Goal: Task Accomplishment & Management: Manage account settings

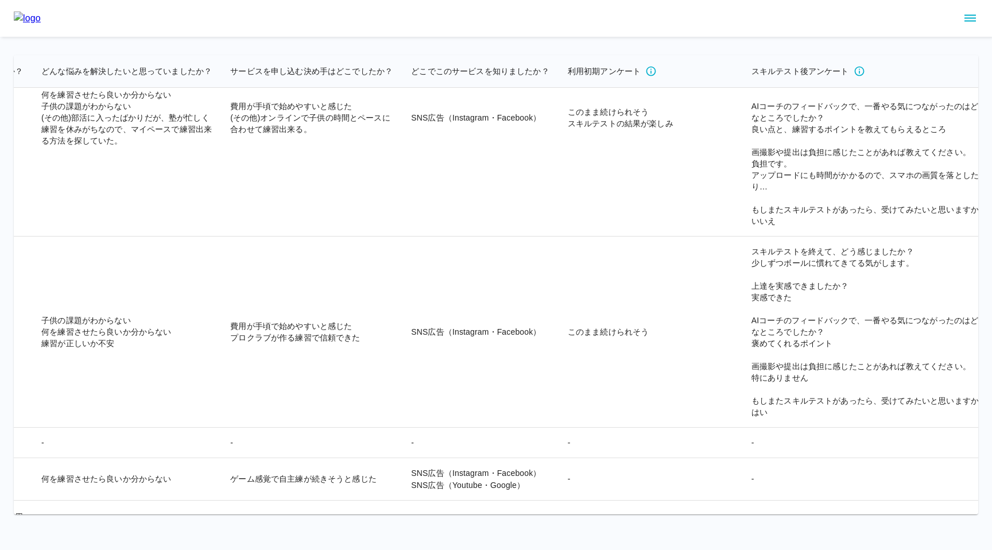
scroll to position [20729, 2499]
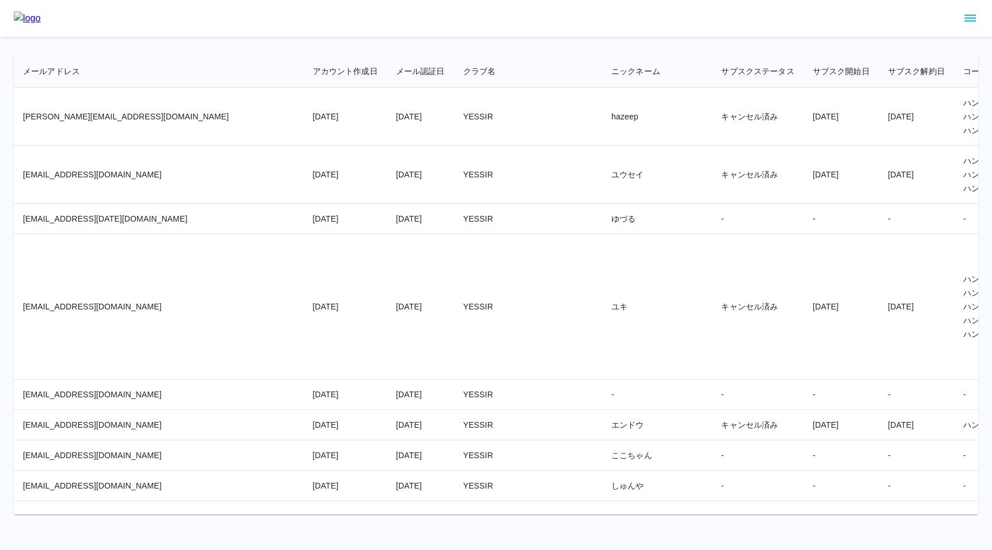
scroll to position [0, 1]
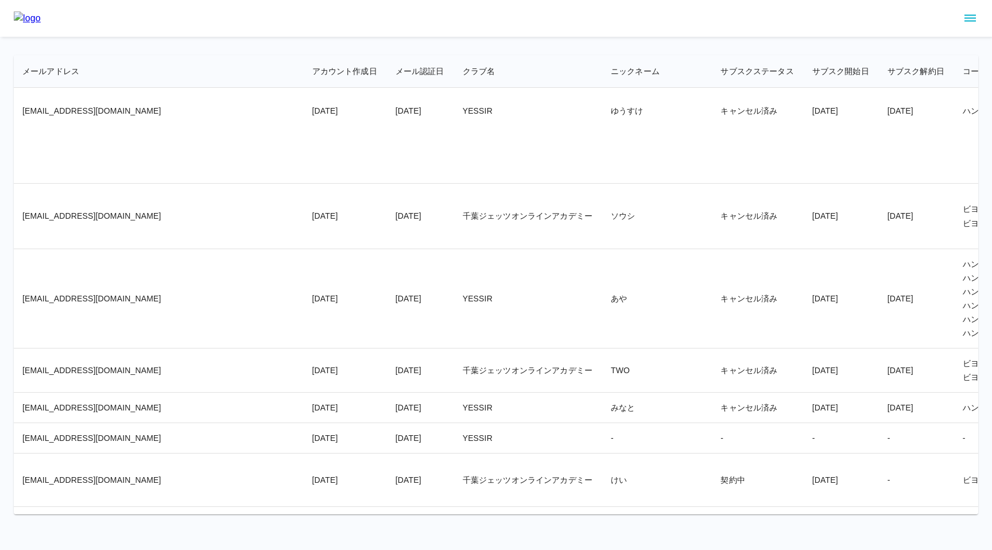
click at [602, 249] on td "ソウシ" at bounding box center [657, 216] width 110 height 65
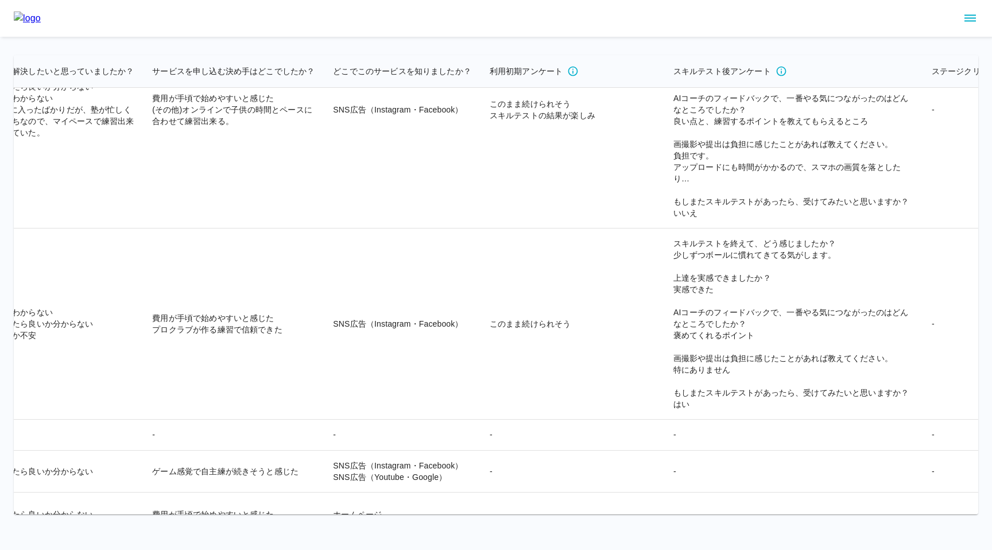
scroll to position [20744, 2645]
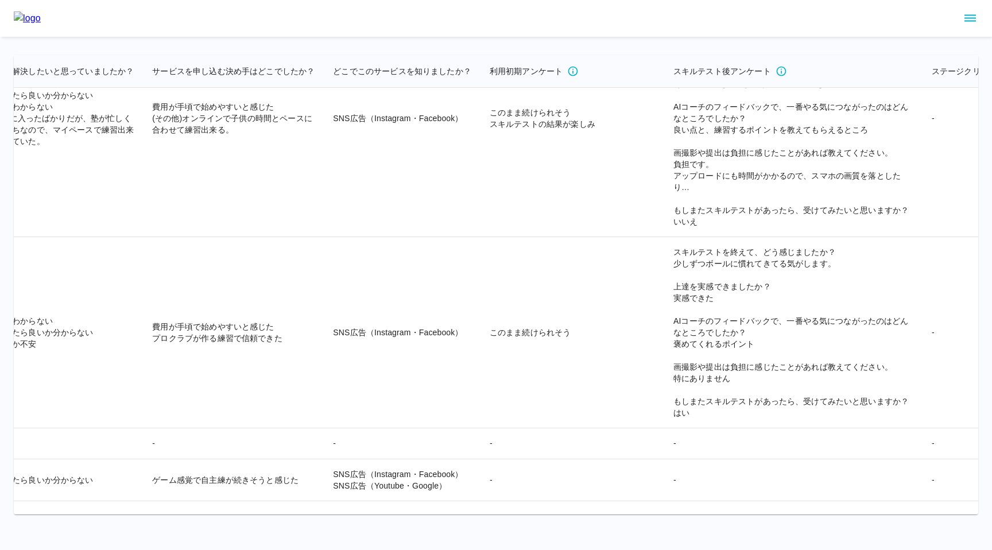
click at [664, 237] on td "スキルテストを終えて、どう感じましたか？ いいアドバイスですが、頻度が多いので保護者の負担です。 上達を実感できましたか？ 実感できた その理由: 何を練習す…" at bounding box center [793, 118] width 258 height 237
drag, startPoint x: 449, startPoint y: 291, endPoint x: 417, endPoint y: 275, distance: 35.7
click at [664, 237] on td "スキルテストを終えて、どう感じましたか？ いいアドバイスですが、頻度が多いので保護者の負担です。 上達を実感できましたか？ 実感できた その理由: 何を練習す…" at bounding box center [793, 118] width 258 height 237
click at [664, 129] on td "スキルテストを終えて、どう感じましたか？ いいアドバイスですが、頻度が多いので保護者の負担です。 上達を実感できましたか？ 実感できた その理由: 何を練習す…" at bounding box center [793, 118] width 258 height 237
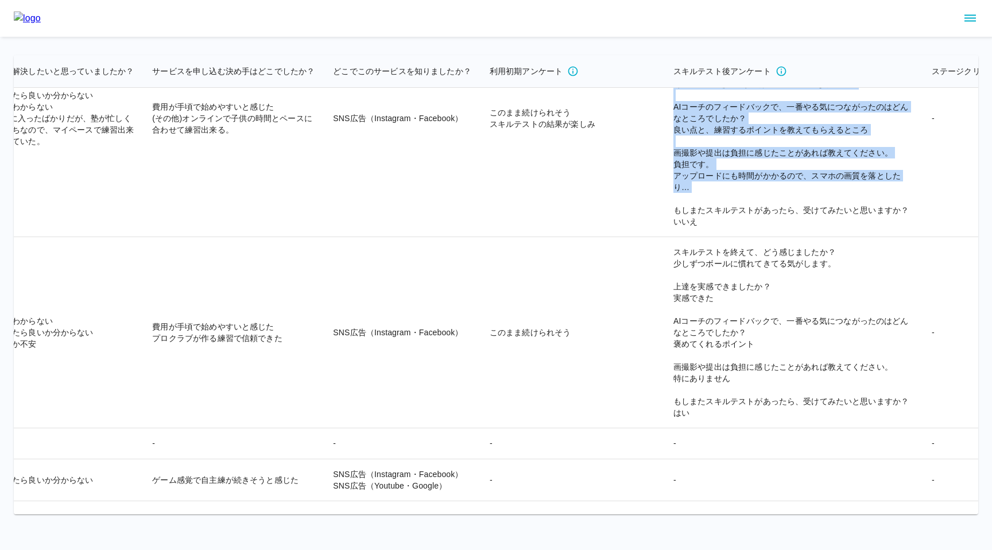
drag, startPoint x: 421, startPoint y: 118, endPoint x: 469, endPoint y: 307, distance: 194.4
click at [664, 237] on td "スキルテストを終えて、どう感じましたか？ いいアドバイスですが、頻度が多いので保護者の負担です。 上達を実感できましたか？ 実感できた その理由: 何を練習す…" at bounding box center [793, 118] width 258 height 237
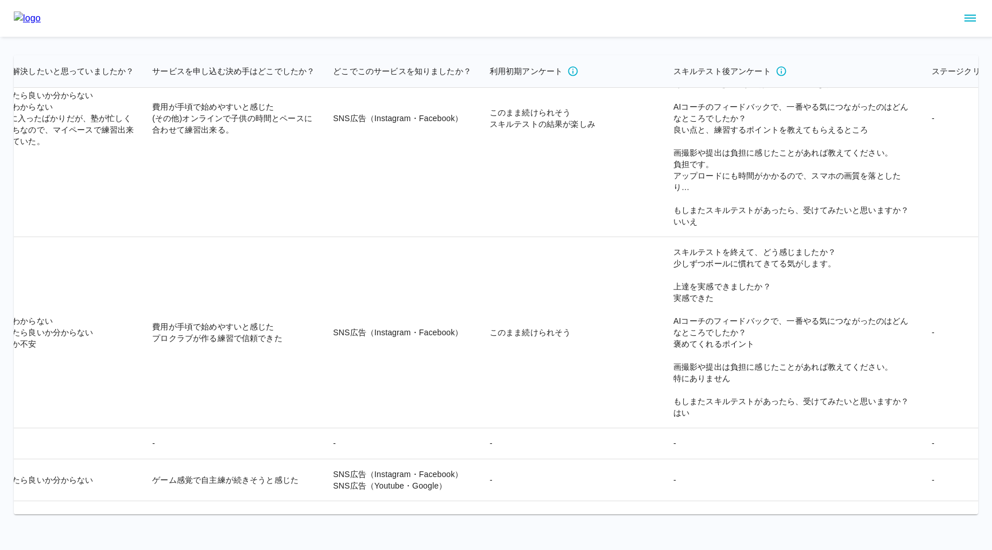
click at [664, 237] on td "スキルテストを終えて、どう感じましたか？ いいアドバイスですが、頻度が多いので保護者の負担です。 上達を実感できましたか？ 実感できた その理由: 何を練習す…" at bounding box center [793, 118] width 258 height 237
drag, startPoint x: 428, startPoint y: 280, endPoint x: 451, endPoint y: 291, distance: 25.9
click at [664, 237] on td "スキルテストを終えて、どう感じましたか？ いいアドバイスですが、頻度が多いので保護者の負担です。 上達を実感できましたか？ 実感できた その理由: 何を練習す…" at bounding box center [793, 118] width 258 height 237
drag, startPoint x: 422, startPoint y: 255, endPoint x: 454, endPoint y: 260, distance: 31.9
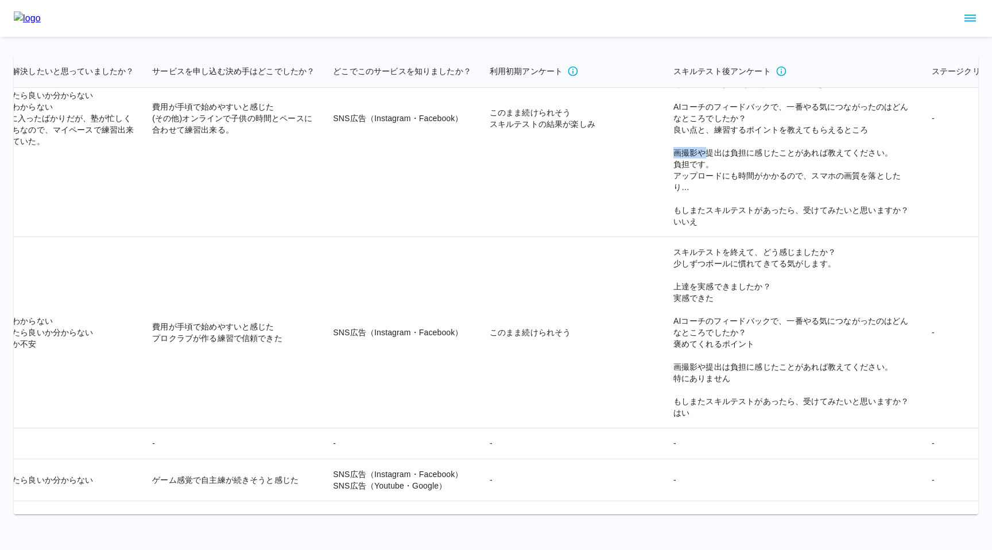
click at [664, 237] on td "スキルテストを終えて、どう感じましたか？ いいアドバイスですが、頻度が多いので保護者の負担です。 上達を実感できましたか？ 実感できた その理由: 何を練習す…" at bounding box center [793, 118] width 258 height 237
drag, startPoint x: 425, startPoint y: 315, endPoint x: 459, endPoint y: 323, distance: 35.0
click at [664, 237] on td "スキルテストを終えて、どう感じましたか？ いいアドバイスですが、頻度が多いので保護者の負担です。 上達を実感できましたか？ 実感できた その理由: 何を練習す…" at bounding box center [793, 118] width 258 height 237
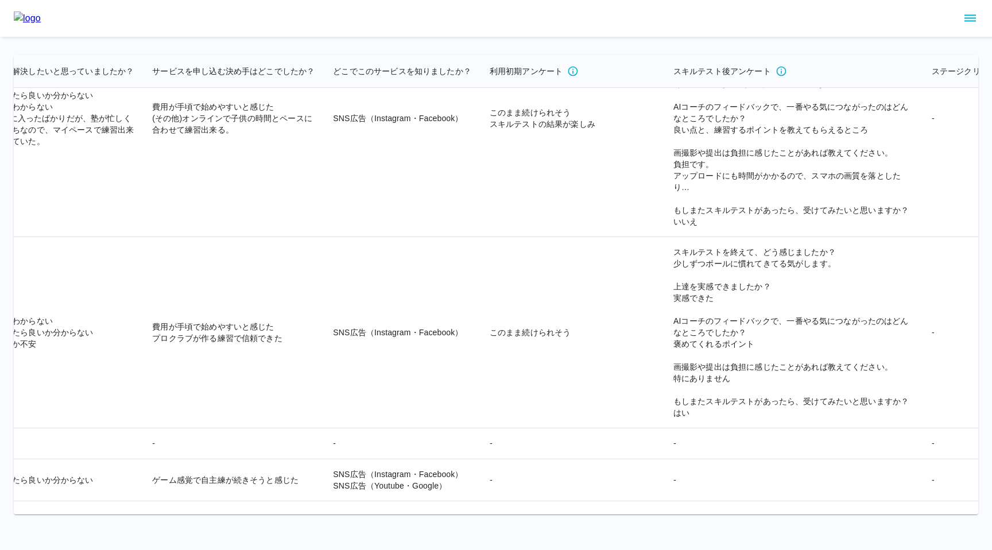
click at [664, 237] on td "スキルテストを終えて、どう感じましたか？ いいアドバイスですが、頻度が多いので保護者の負担です。 上達を実感できましたか？ 実感できた その理由: 何を練習す…" at bounding box center [793, 118] width 258 height 237
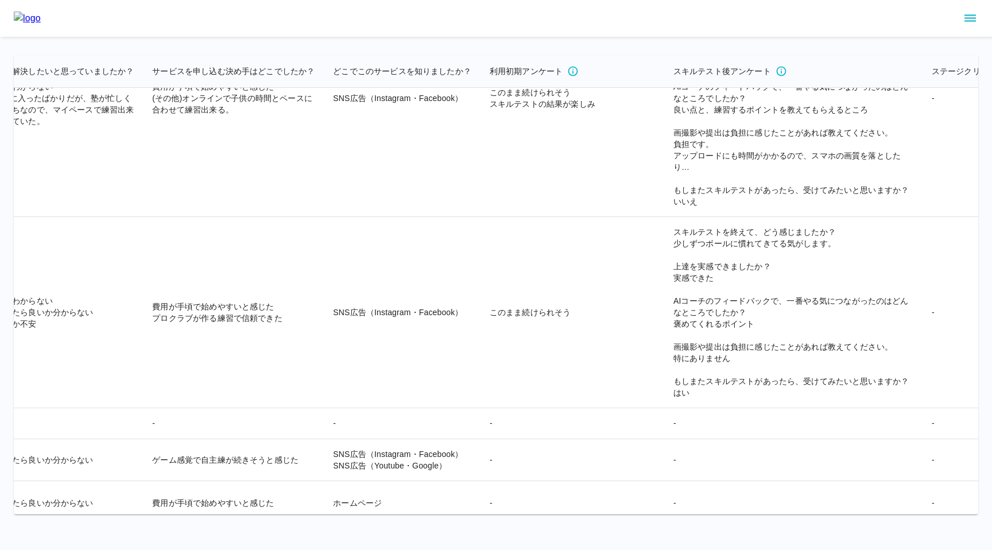
scroll to position [20767, 2645]
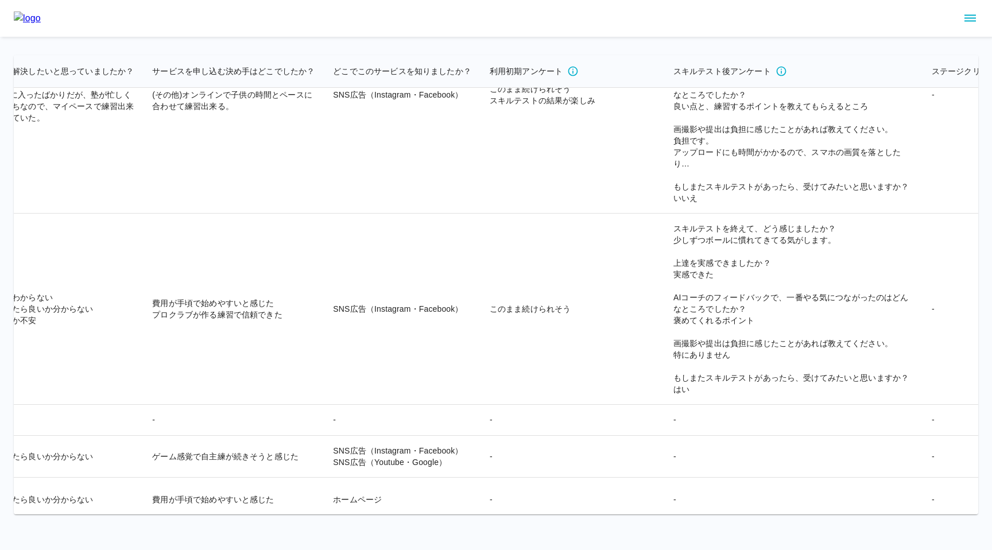
drag, startPoint x: 514, startPoint y: 104, endPoint x: 575, endPoint y: 105, distance: 60.9
click at [664, 106] on td "スキルテストを終えて、どう感じましたか？ いいアドバイスですが、頻度が多いので保護者の負担です。 上達を実感できましたか？ 実感できた その理由: 何を練習す…" at bounding box center [793, 94] width 258 height 237
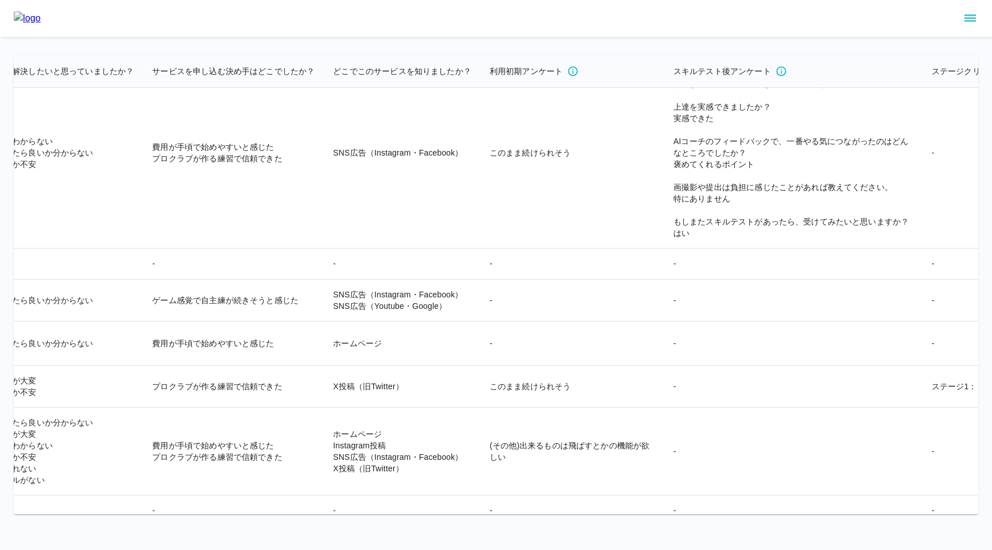
scroll to position [20926, 2645]
click at [664, 244] on td "スキルテストを終えて、どう感じましたか？ 少しずつボールに慣れてきてる気がします。 上達を実感できましたか？ 実感できた AIコーチのフィードバックで、一番や…" at bounding box center [793, 150] width 258 height 191
drag, startPoint x: 425, startPoint y: 184, endPoint x: 437, endPoint y: 220, distance: 37.6
click at [664, 220] on td "スキルテストを終えて、どう感じましたか？ 少しずつボールに慣れてきてる気がします。 上達を実感できましたか？ 実感できた AIコーチのフィードバックで、一番や…" at bounding box center [793, 150] width 258 height 191
click at [664, 221] on td "スキルテストを終えて、どう感じましたか？ 少しずつボールに慣れてきてる気がします。 上達を実感できましたか？ 実感できた AIコーチのフィードバックで、一番や…" at bounding box center [793, 150] width 258 height 191
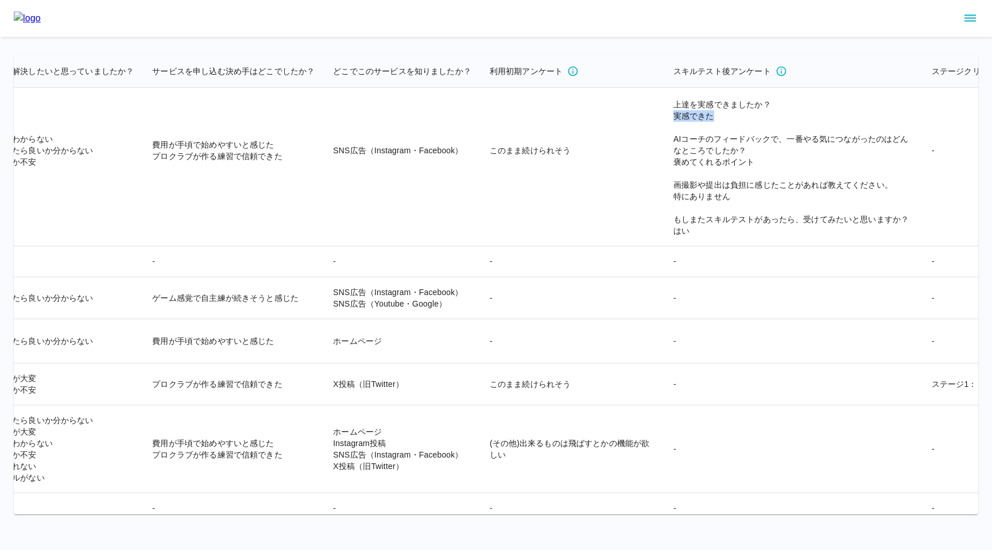
drag, startPoint x: 474, startPoint y: 221, endPoint x: 422, endPoint y: 225, distance: 51.8
click at [664, 225] on td "スキルテストを終えて、どう感じましたか？ 少しずつボールに慣れてきてる気がします。 上達を実感できましたか？ 実感できた AIコーチのフィードバックで、一番や…" at bounding box center [793, 150] width 258 height 191
click at [664, 246] on td "スキルテストを終えて、どう感じましたか？ 少しずつボールに慣れてきてる気がします。 上達を実感できましたか？ 実感できた AIコーチのフィードバックで、一番や…" at bounding box center [793, 150] width 258 height 191
drag, startPoint x: 426, startPoint y: 332, endPoint x: 447, endPoint y: 332, distance: 21.2
click at [664, 246] on td "スキルテストを終えて、どう感じましたか？ 少しずつボールに慣れてきてる気がします。 上達を実感できましたか？ 実感できた AIコーチのフィードバックで、一番や…" at bounding box center [793, 150] width 258 height 191
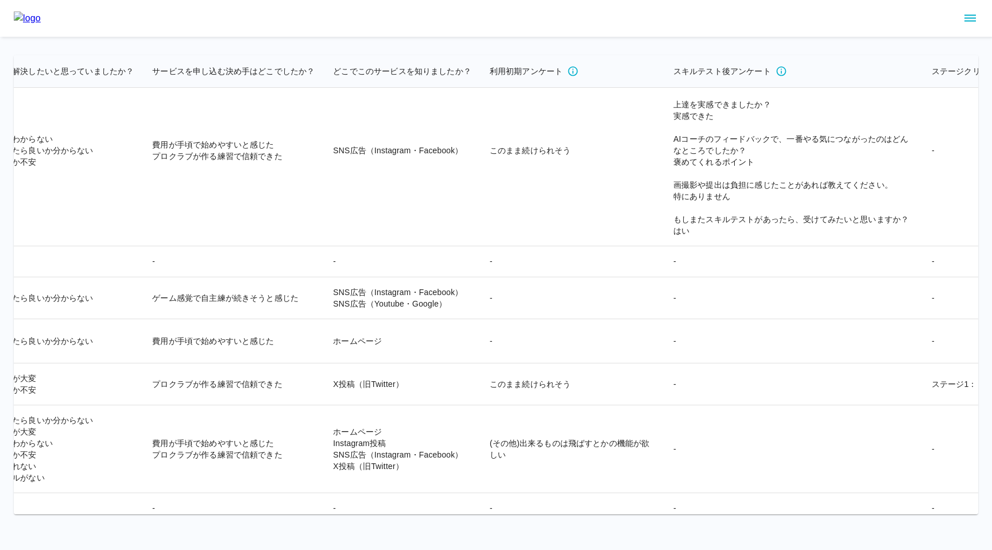
click at [664, 246] on td "スキルテストを終えて、どう感じましたか？ 少しずつボールに慣れてきてる気がします。 上達を実感できましたか？ 実感できた AIコーチのフィードバックで、一番や…" at bounding box center [793, 150] width 258 height 191
drag, startPoint x: 425, startPoint y: 300, endPoint x: 487, endPoint y: 301, distance: 62.0
click at [664, 246] on td "スキルテストを終えて、どう感じましたか？ 少しずつボールに慣れてきてる気がします。 上達を実感できましたか？ 実感できた AIコーチのフィードバックで、一番や…" at bounding box center [793, 150] width 258 height 191
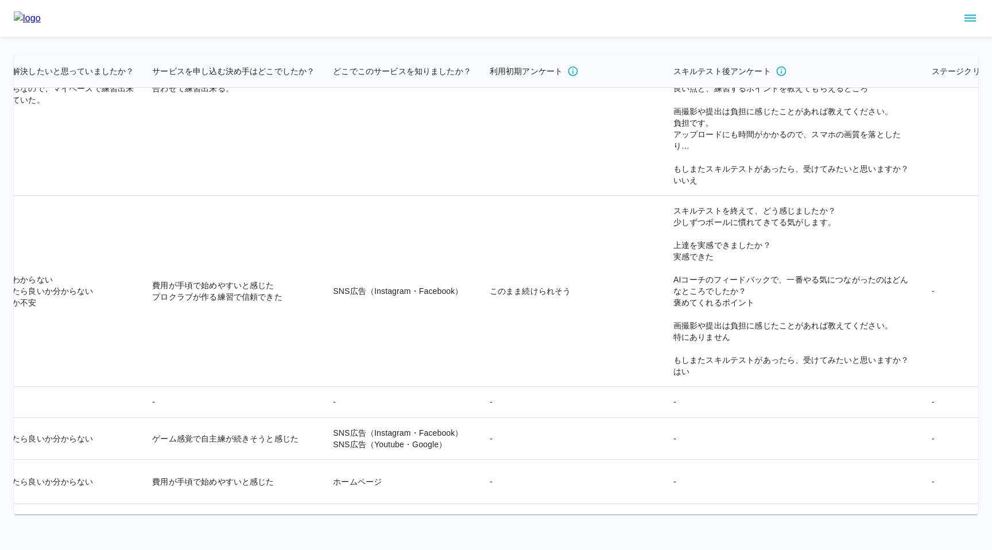
scroll to position [20784, 2645]
click at [970, 16] on icon "sidemenu" at bounding box center [970, 18] width 14 height 14
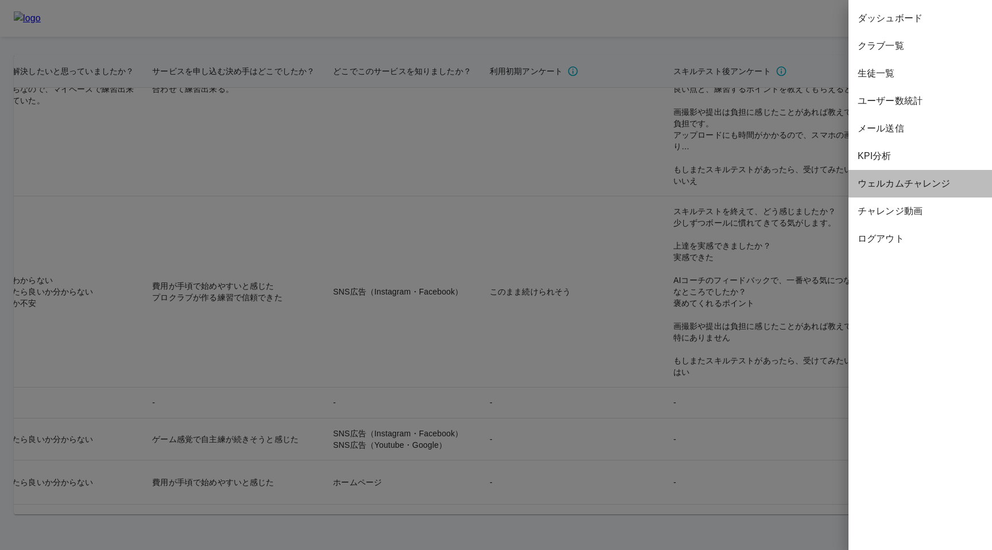
click at [875, 190] on span "ウェルカムチャレンジ" at bounding box center [920, 184] width 125 height 14
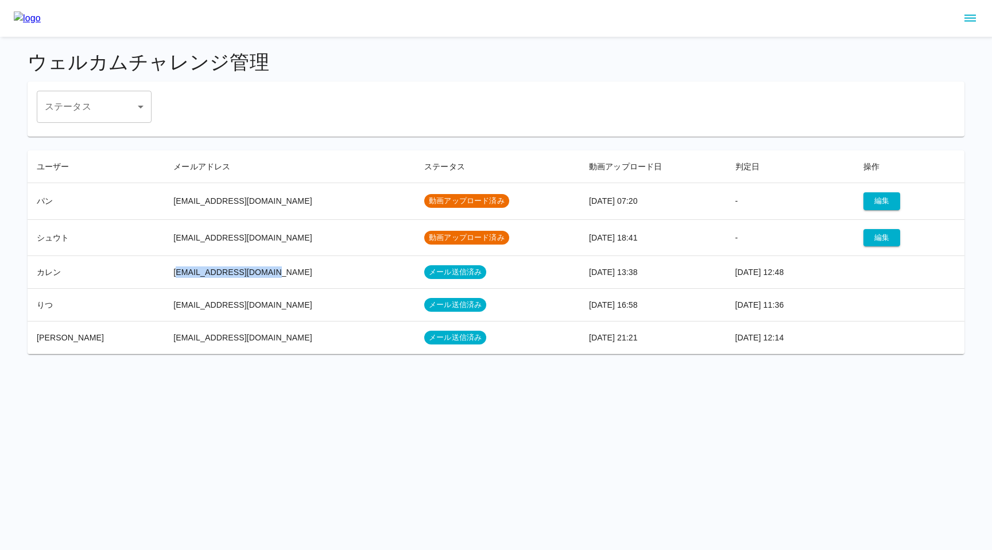
drag, startPoint x: 156, startPoint y: 273, endPoint x: 241, endPoint y: 274, distance: 85.0
click at [241, 274] on td "[EMAIL_ADDRESS][DOMAIN_NAME]" at bounding box center [289, 272] width 251 height 33
click at [960, 28] on div at bounding box center [496, 18] width 992 height 37
click at [969, 23] on icon "sidemenu" at bounding box center [970, 18] width 14 height 14
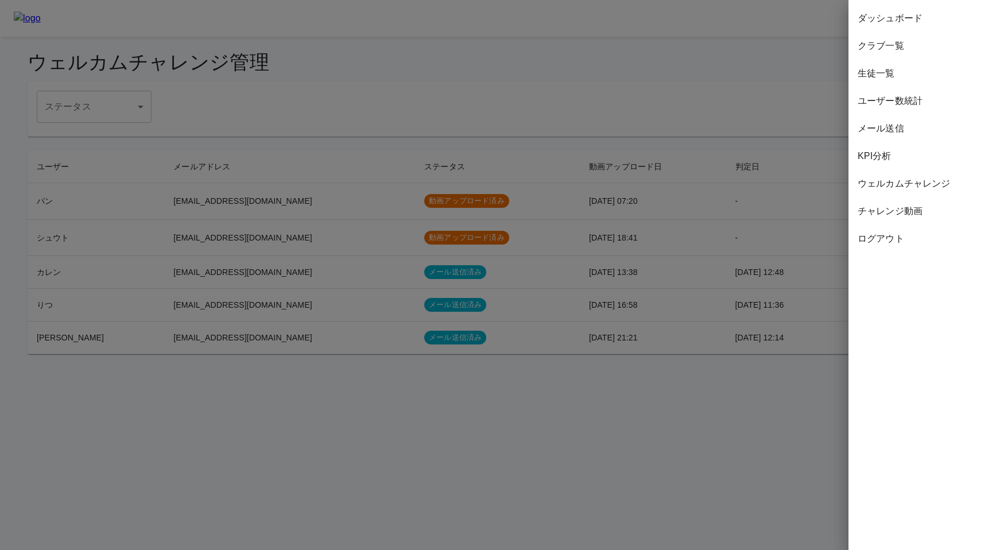
click at [890, 210] on span "チャレンジ動画" at bounding box center [920, 211] width 125 height 14
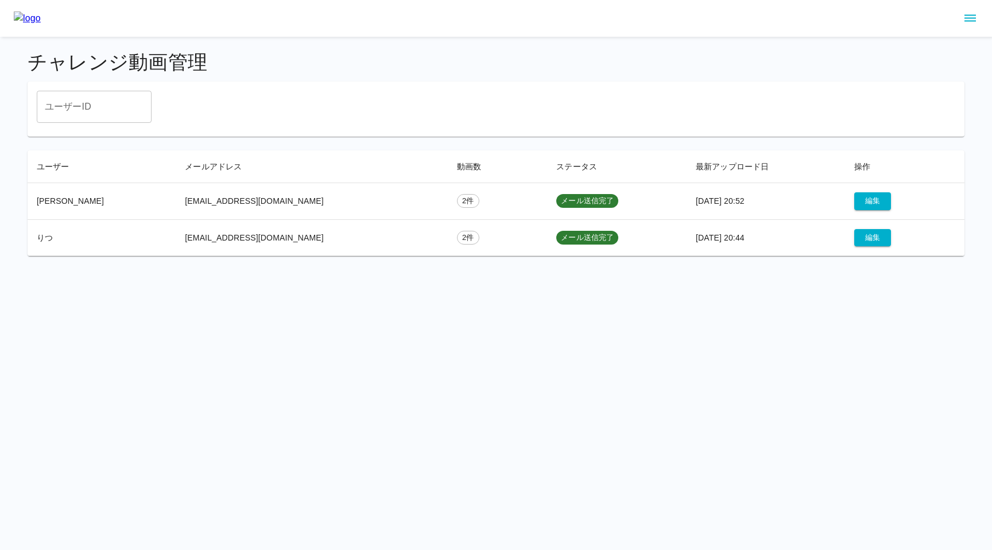
click at [973, 19] on icon "sidemenu" at bounding box center [970, 18] width 14 height 14
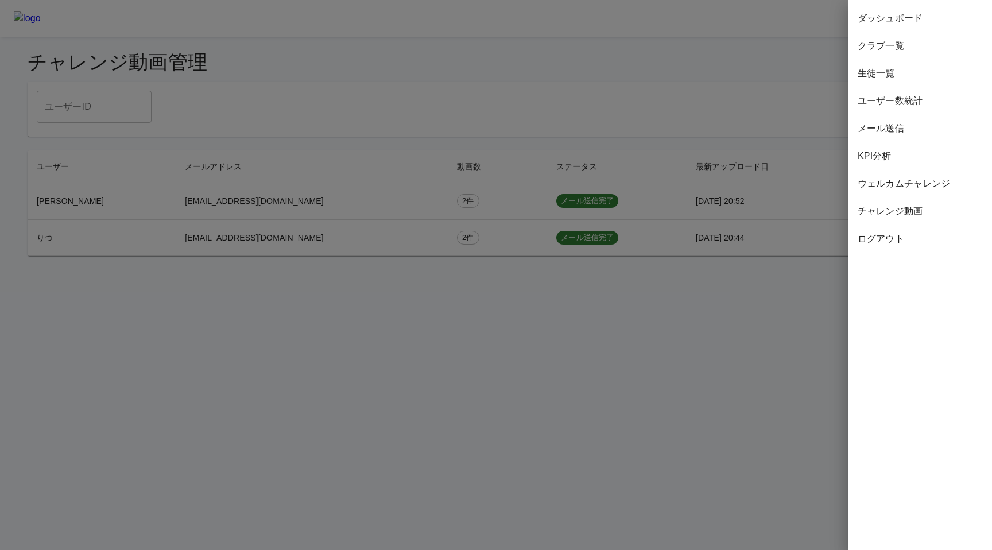
click at [711, 291] on div at bounding box center [496, 275] width 992 height 550
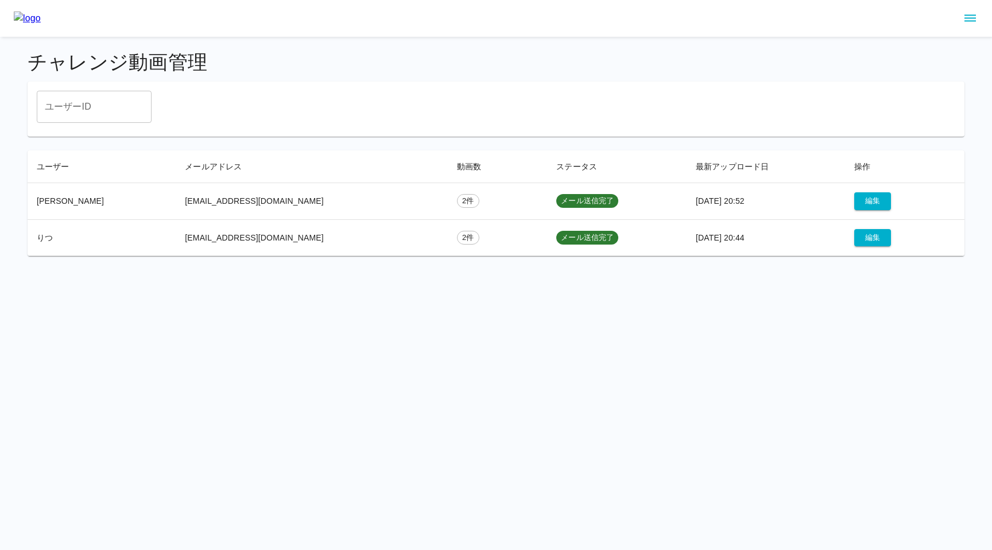
click at [41, 18] on img at bounding box center [27, 18] width 27 height 14
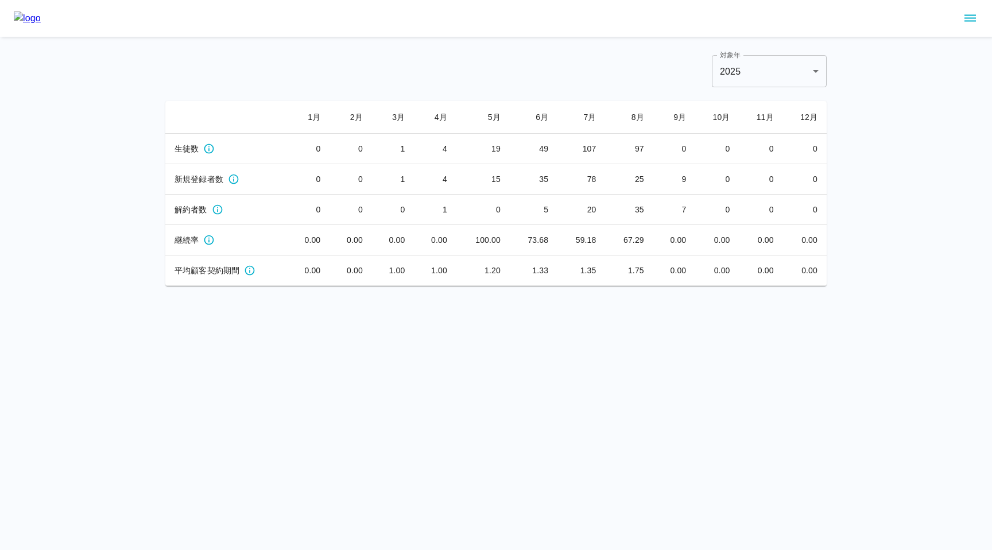
click at [972, 13] on icon "sidemenu" at bounding box center [970, 18] width 14 height 14
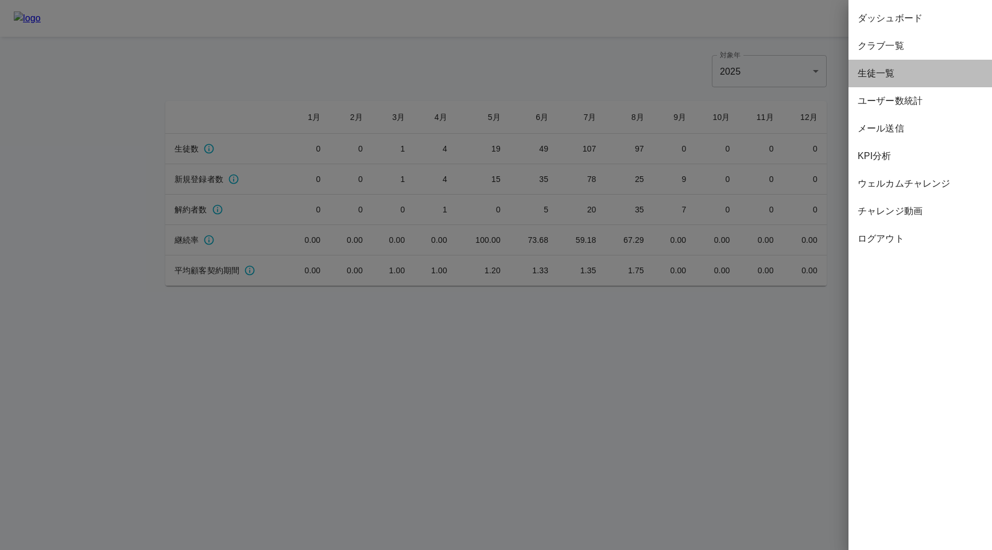
click at [873, 75] on span "生徒一覧" at bounding box center [920, 74] width 125 height 14
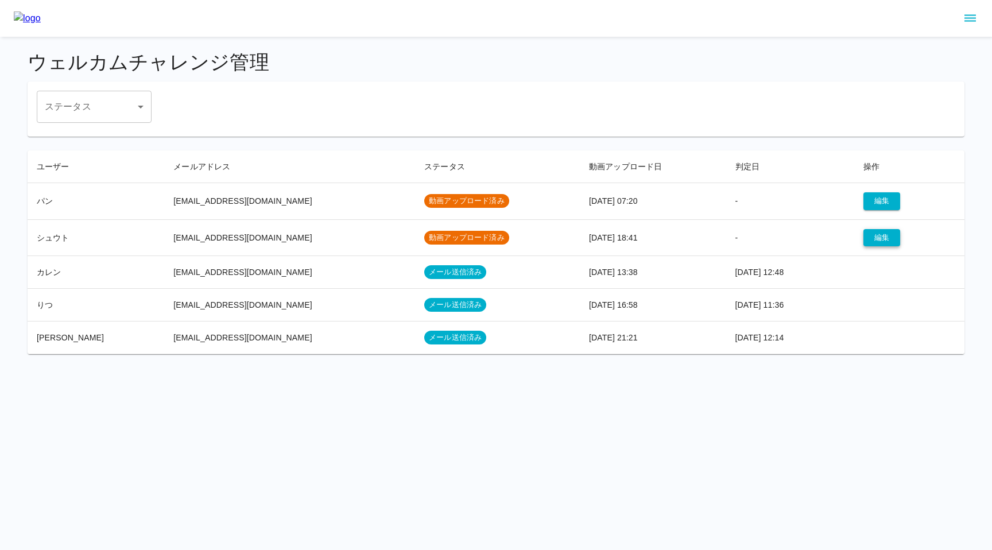
click at [881, 239] on button "編集" at bounding box center [882, 238] width 37 height 18
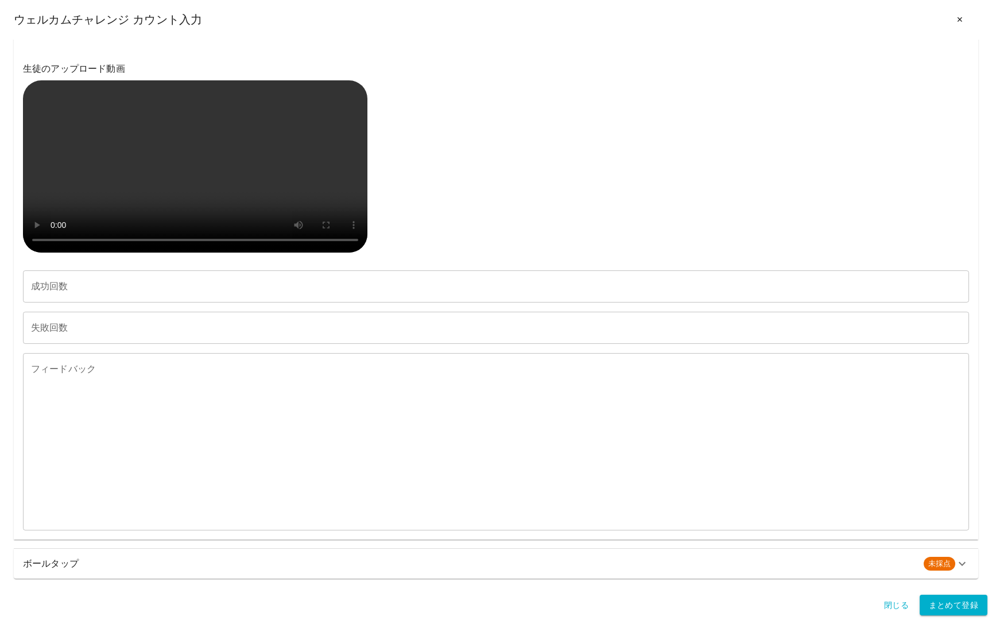
scroll to position [258, 0]
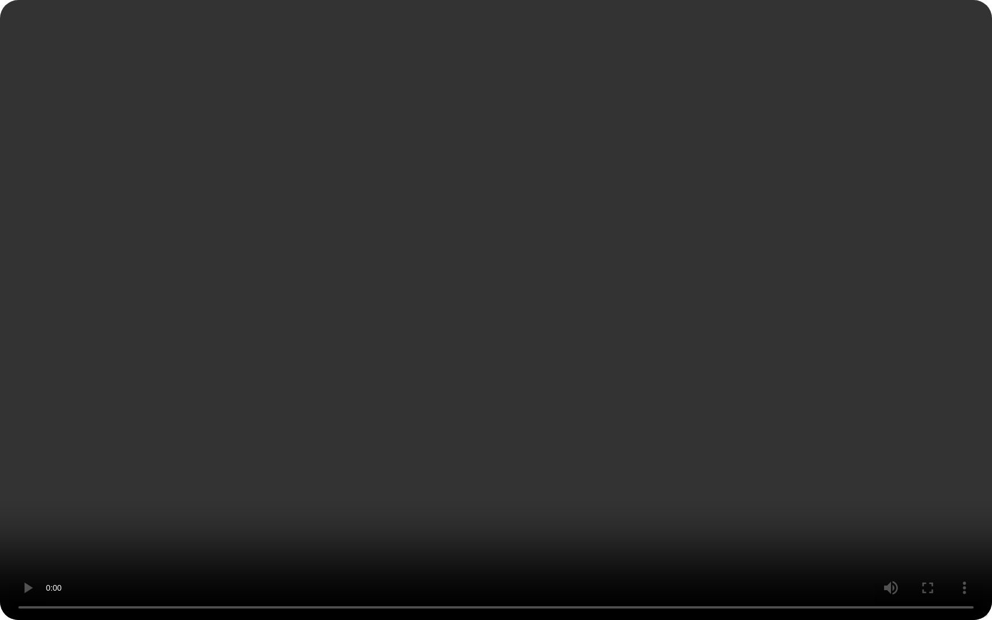
click at [846, 418] on video at bounding box center [496, 310] width 992 height 620
click at [293, 389] on video at bounding box center [496, 310] width 992 height 620
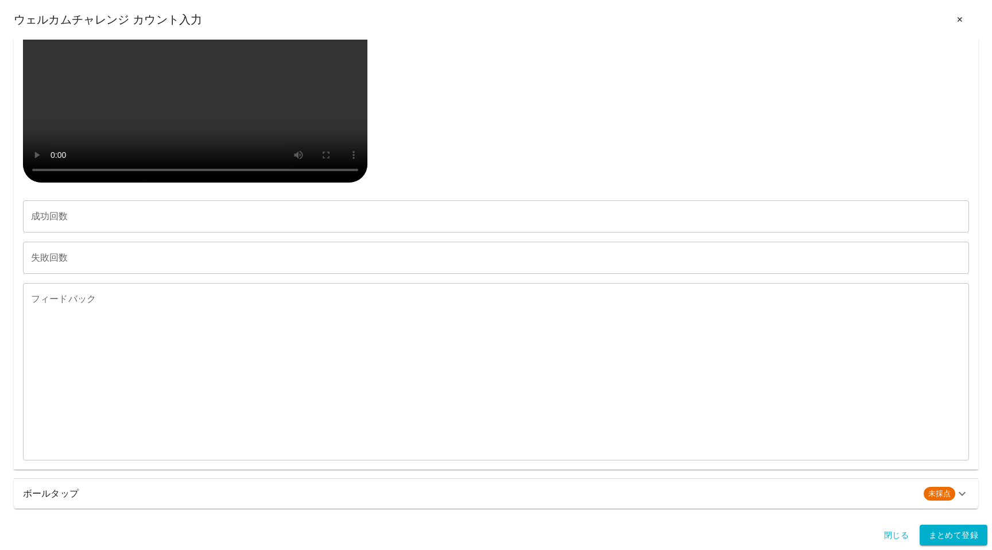
scroll to position [792, 0]
click at [404, 507] on div "ボールタップ 未採点" at bounding box center [496, 494] width 965 height 30
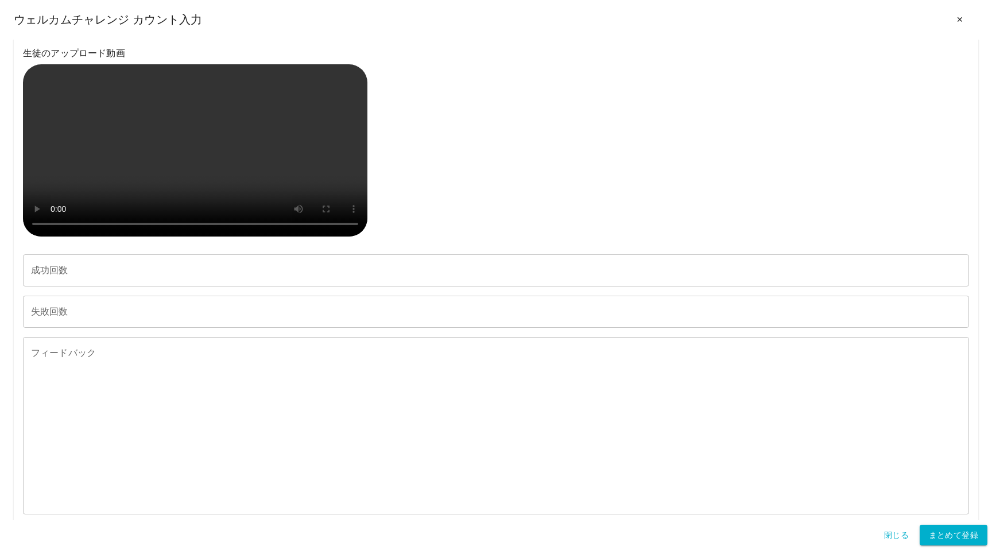
scroll to position [1262, 0]
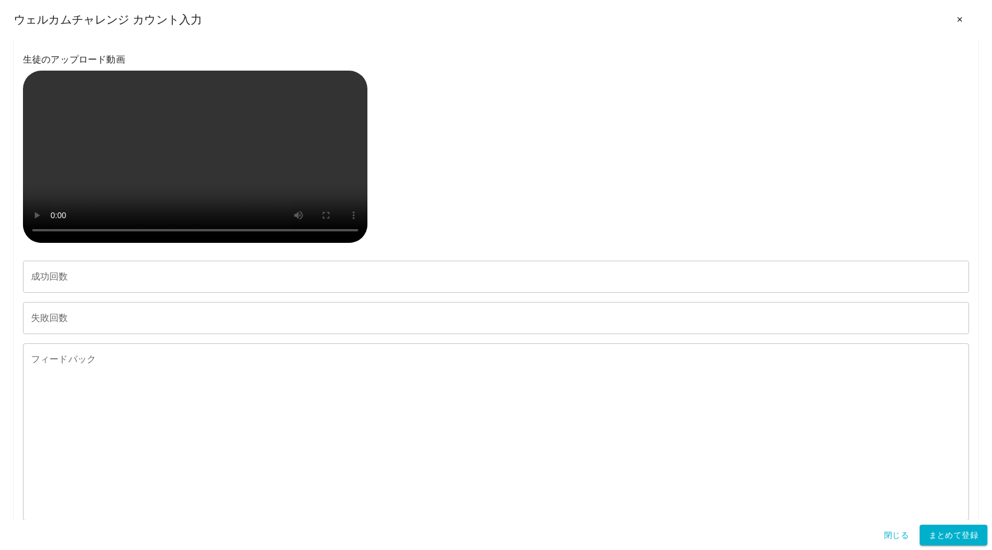
drag, startPoint x: 23, startPoint y: 78, endPoint x: 240, endPoint y: 81, distance: 217.1
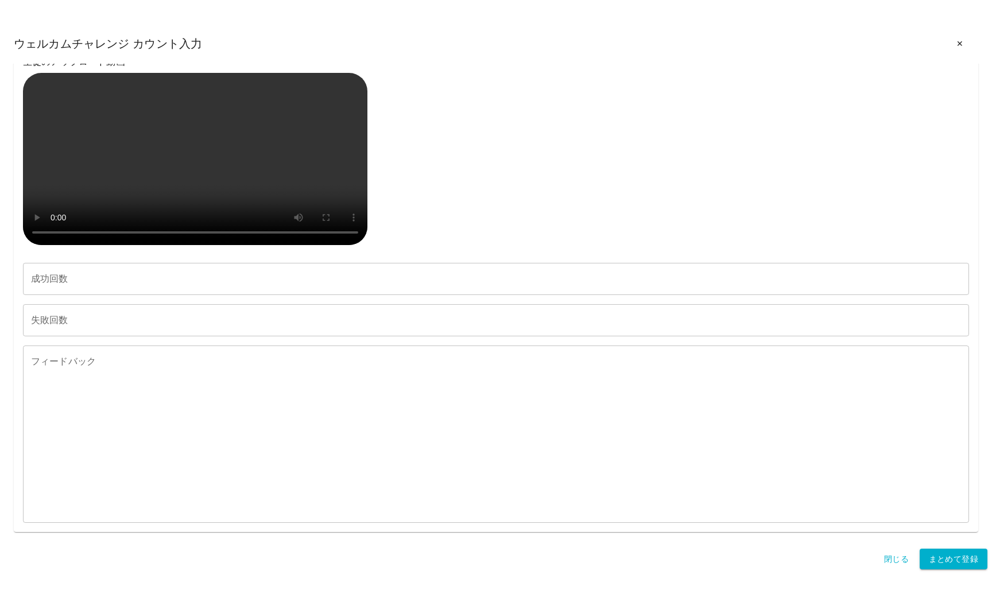
scroll to position [1366, 0]
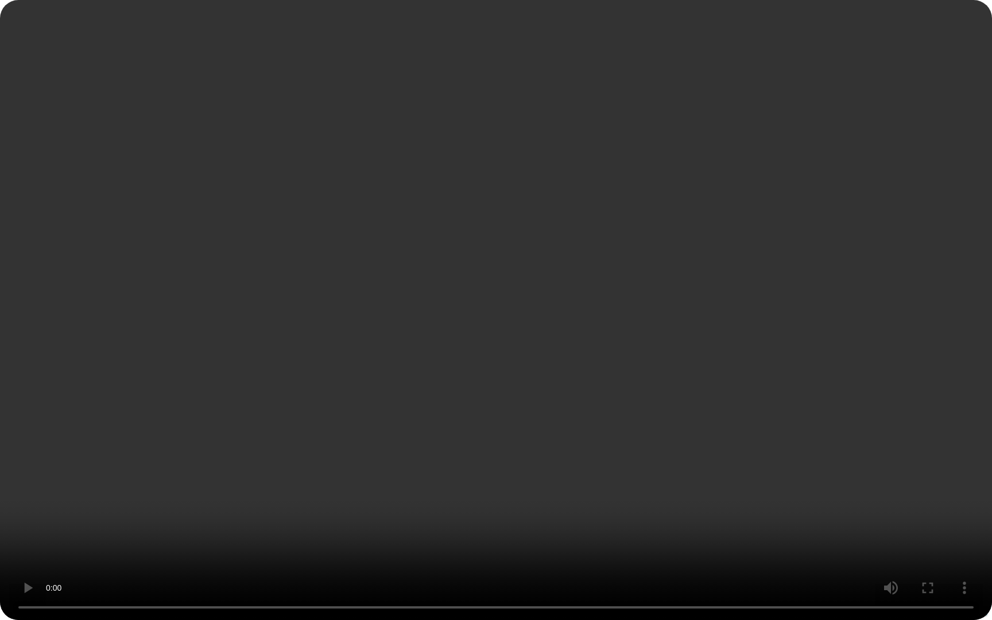
click at [154, 530] on video at bounding box center [496, 310] width 992 height 620
click at [497, 354] on video at bounding box center [496, 310] width 992 height 620
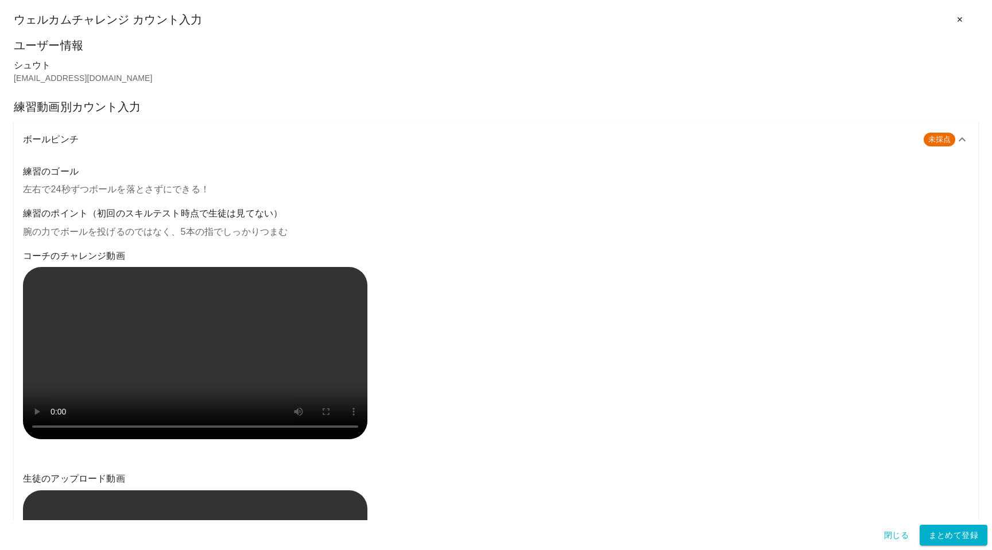
scroll to position [0, 0]
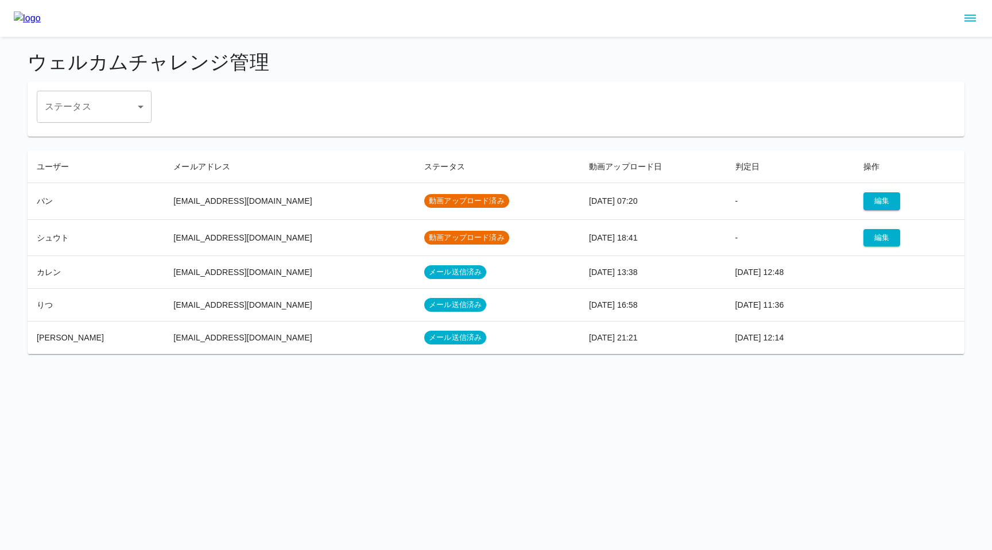
click at [41, 23] on img at bounding box center [27, 18] width 27 height 14
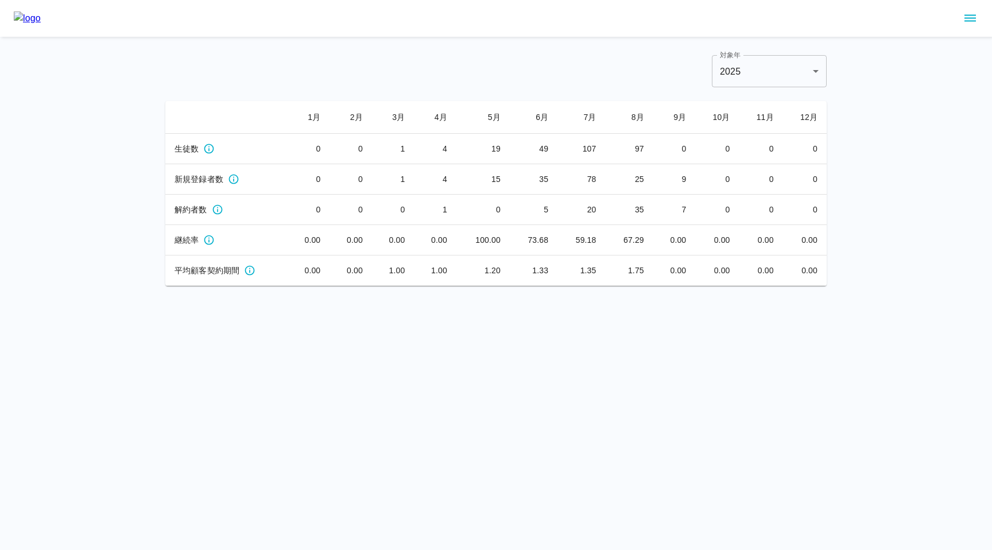
click at [981, 16] on div at bounding box center [496, 18] width 992 height 37
click at [974, 16] on icon "sidemenu" at bounding box center [970, 18] width 14 height 14
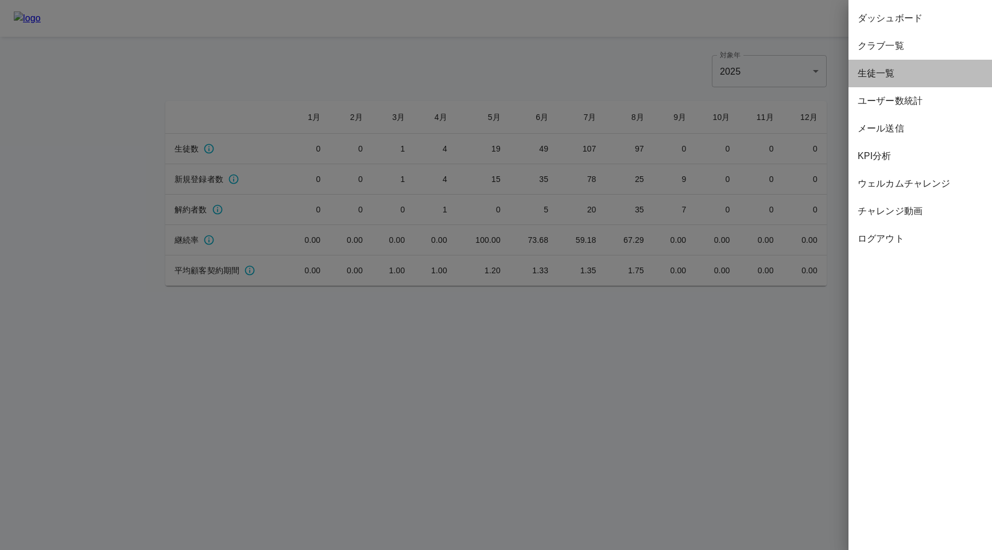
click at [894, 73] on span "生徒一覧" at bounding box center [920, 74] width 125 height 14
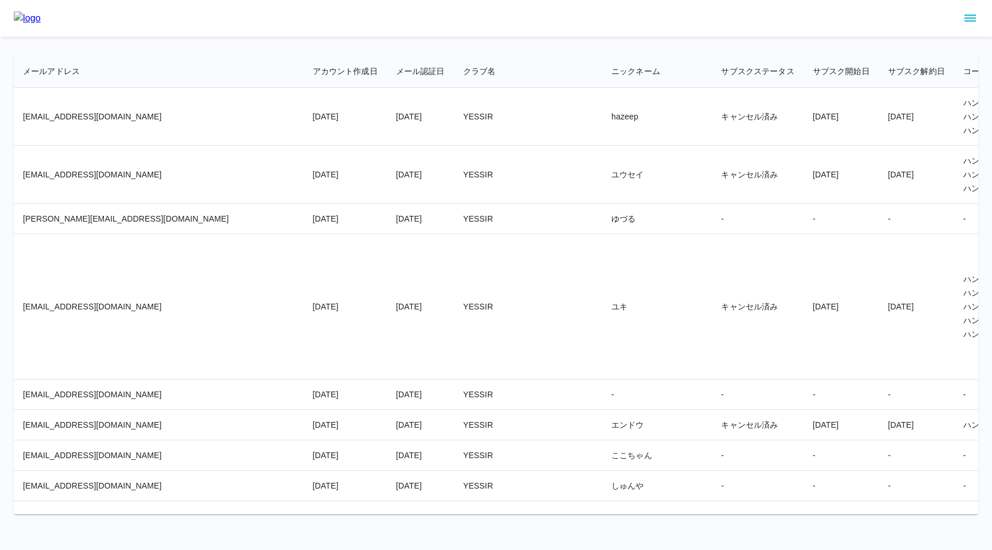
click at [454, 192] on td "YESSIR" at bounding box center [528, 175] width 148 height 58
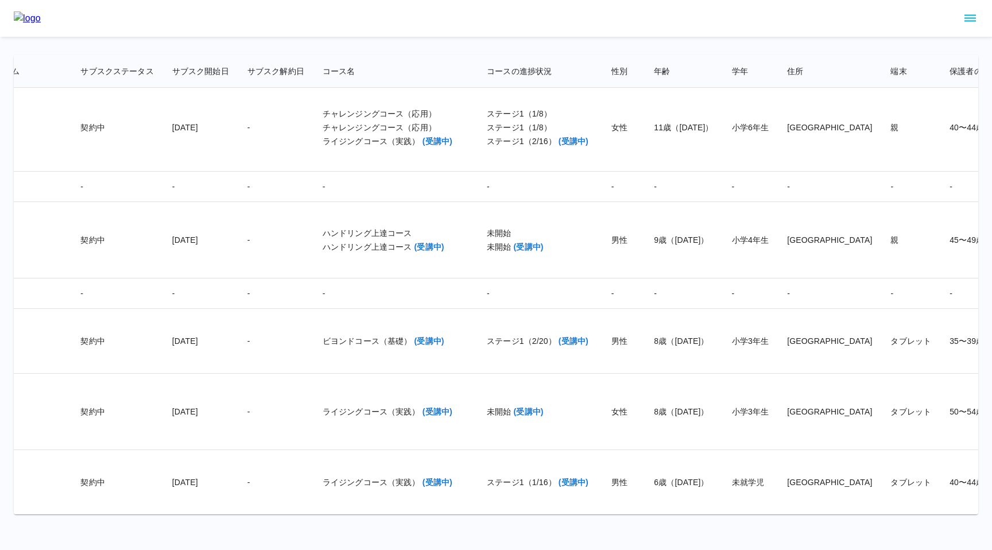
scroll to position [21360, 712]
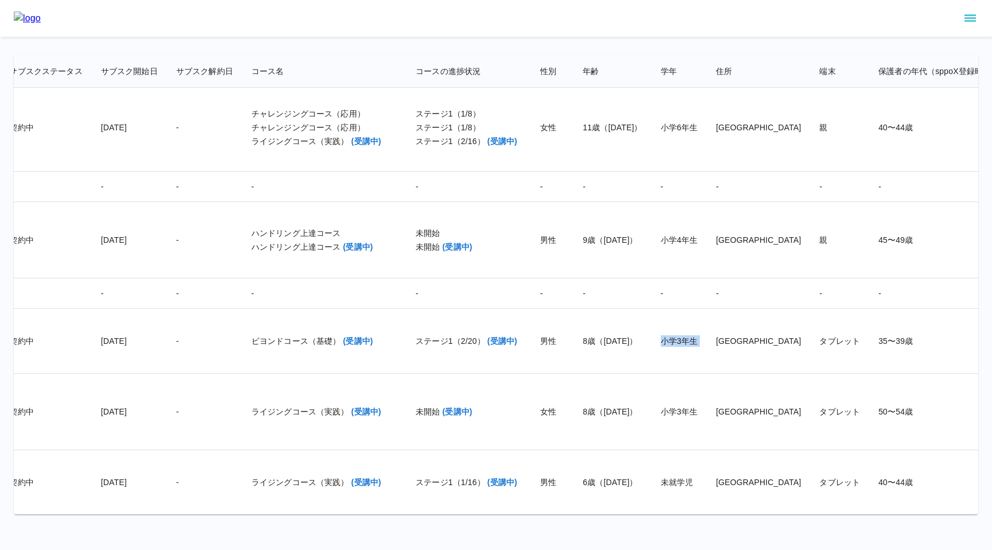
drag, startPoint x: 535, startPoint y: 340, endPoint x: 583, endPoint y: 338, distance: 47.7
copy td "小学3年生"
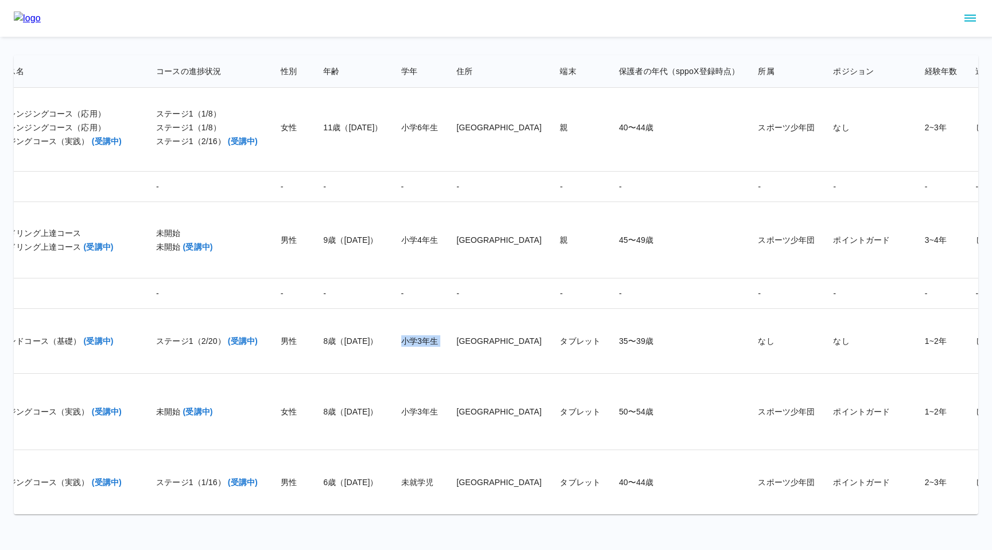
scroll to position [21360, 1139]
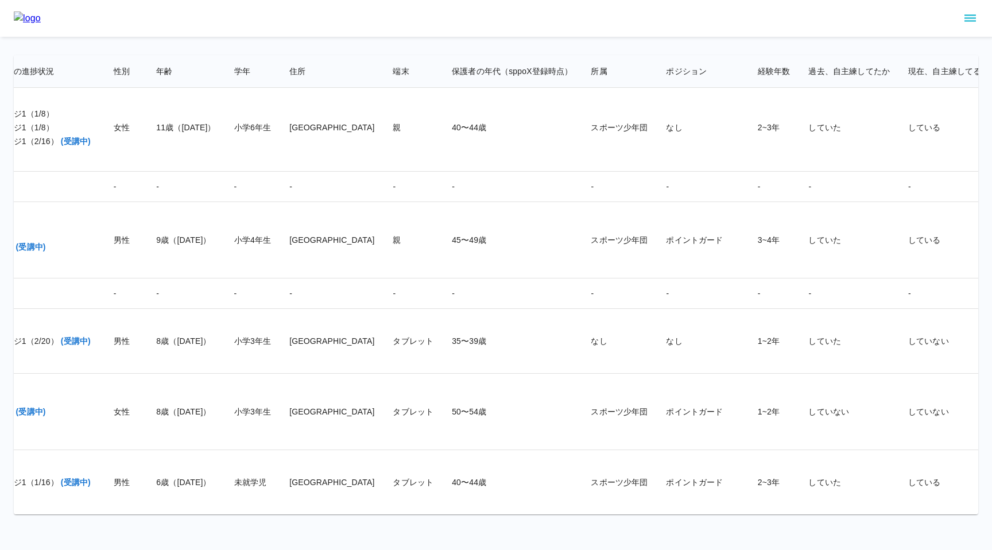
click at [799, 352] on td "していた" at bounding box center [849, 341] width 100 height 65
click at [799, 353] on td "していた" at bounding box center [849, 341] width 100 height 65
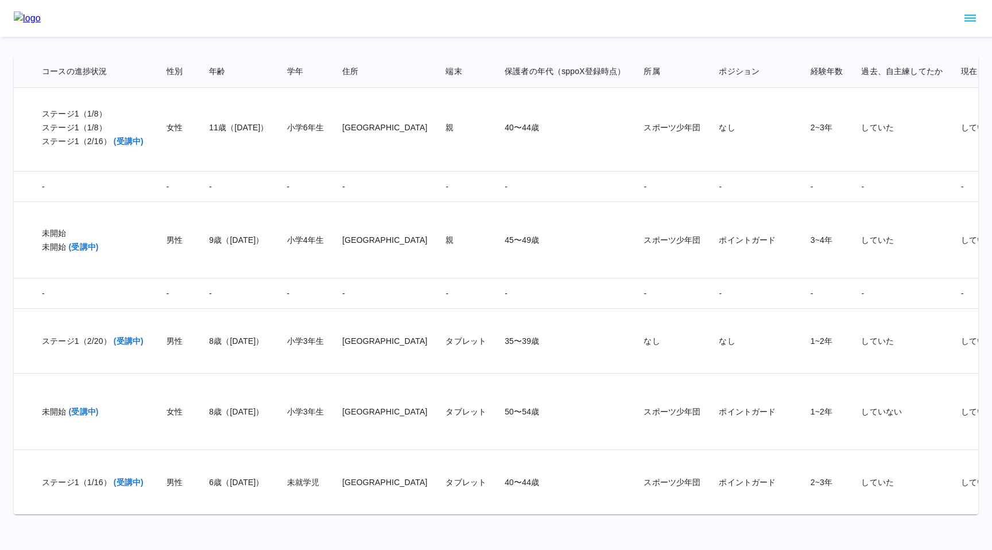
scroll to position [21360, 1031]
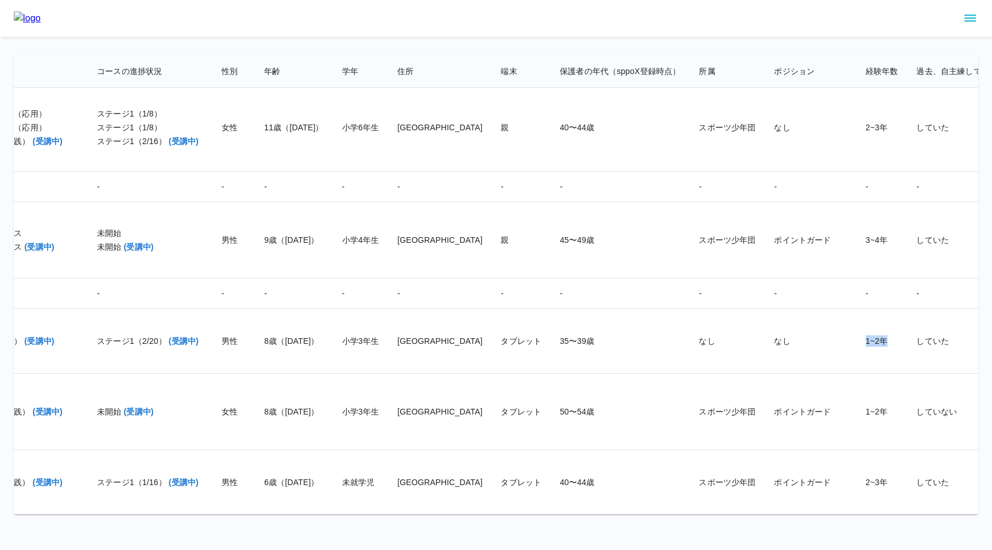
drag, startPoint x: 688, startPoint y: 342, endPoint x: 715, endPoint y: 342, distance: 26.4
click at [857, 342] on td "1~2年" at bounding box center [882, 341] width 51 height 65
copy td "1~2年"
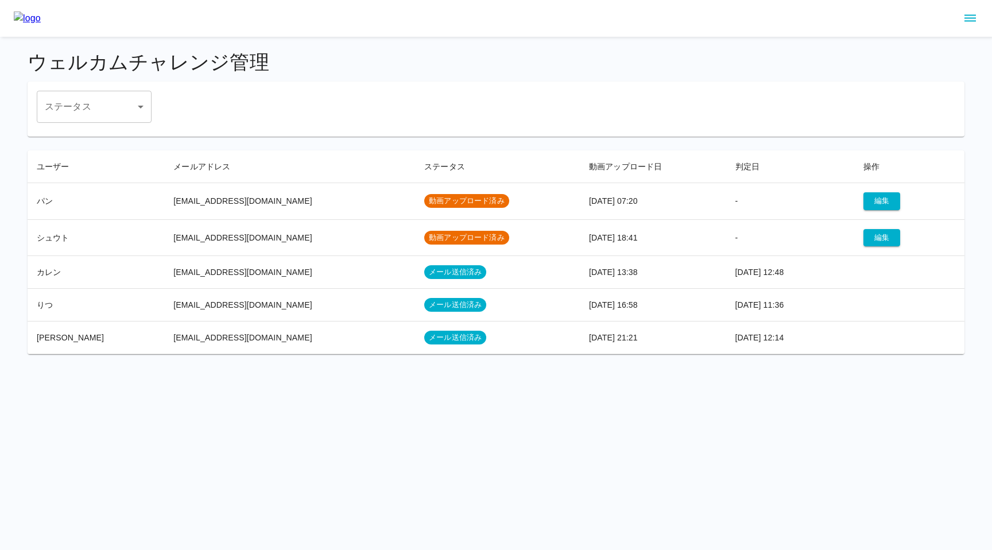
click at [171, 240] on td "[EMAIL_ADDRESS][DOMAIN_NAME]" at bounding box center [289, 237] width 251 height 37
click at [796, 237] on td "-" at bounding box center [790, 237] width 129 height 37
click at [878, 241] on button "編集" at bounding box center [882, 238] width 37 height 18
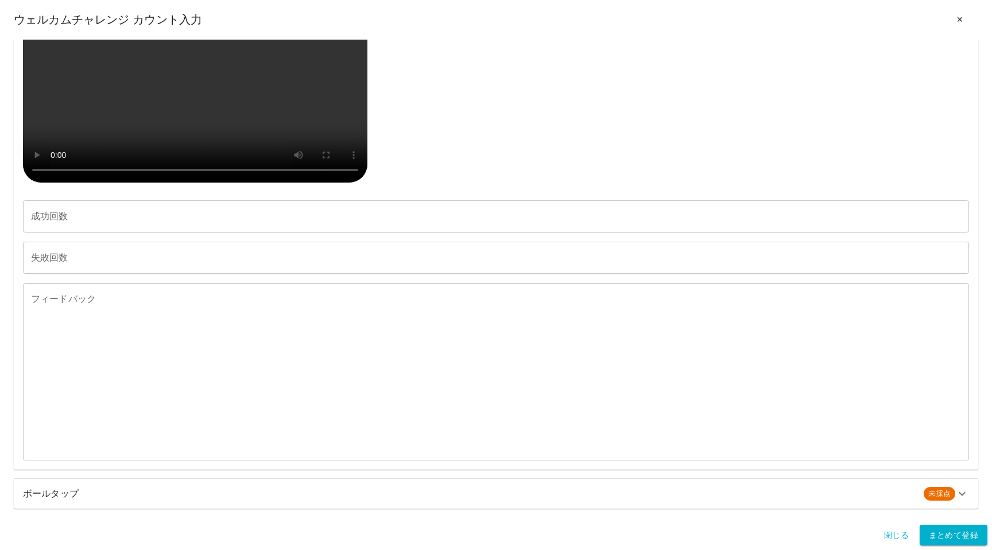
scroll to position [792, 0]
click at [111, 222] on input "成功回数" at bounding box center [496, 216] width 946 height 32
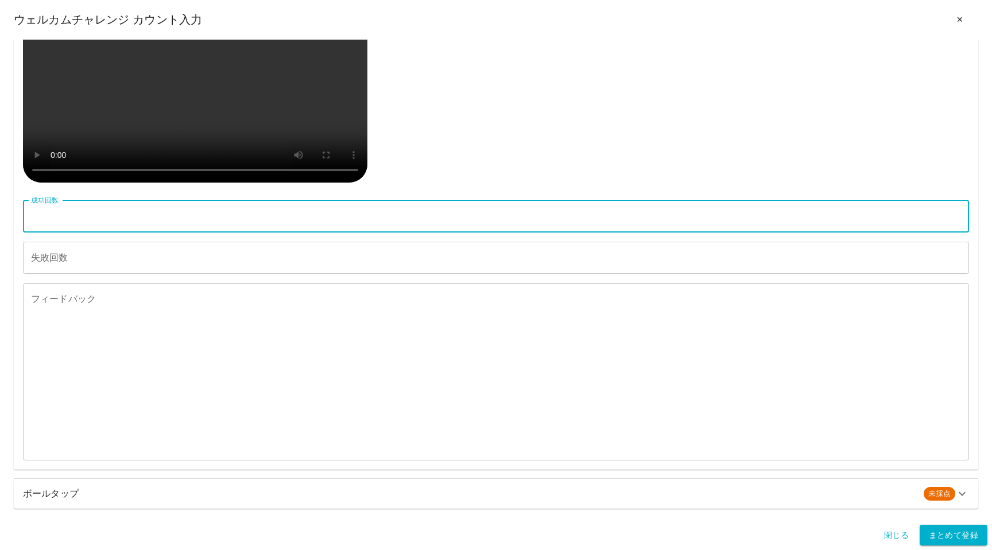
click at [117, 216] on input "成功回数" at bounding box center [496, 216] width 946 height 32
click at [47, 260] on input "失敗回数" at bounding box center [496, 258] width 946 height 32
click at [57, 218] on input "成功回数" at bounding box center [496, 216] width 946 height 32
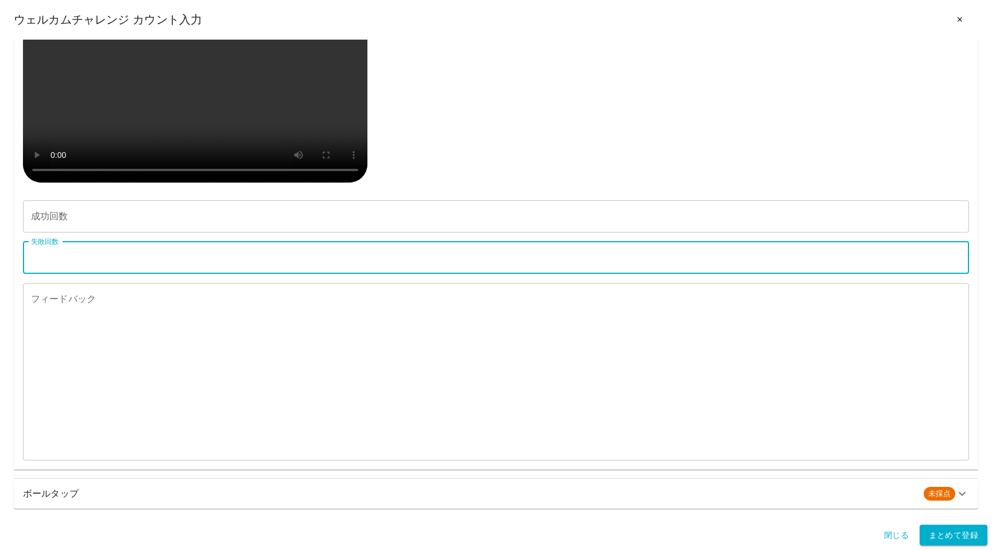
click at [51, 265] on input "失敗回数" at bounding box center [496, 258] width 946 height 32
click at [51, 310] on textarea "フィードバック" at bounding box center [496, 371] width 930 height 158
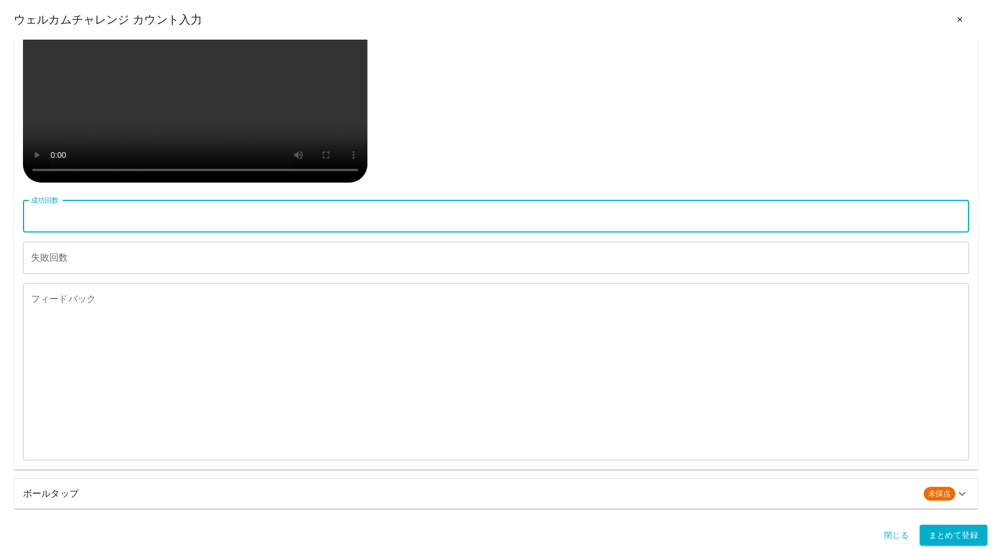
click at [167, 223] on input "成功回数" at bounding box center [496, 216] width 946 height 32
type input "**"
click at [97, 270] on input "失敗回数" at bounding box center [496, 258] width 946 height 32
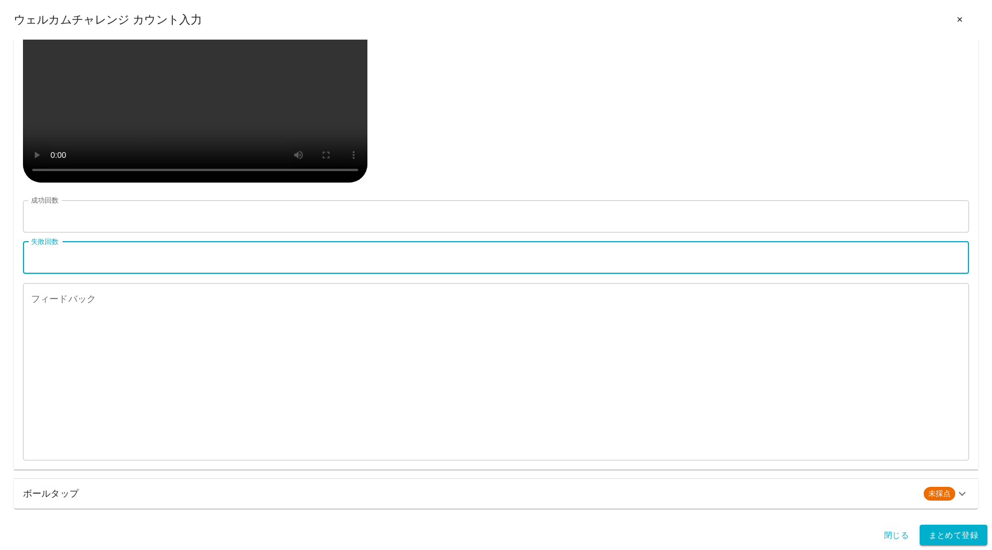
click at [52, 254] on input "失敗回数" at bounding box center [496, 258] width 946 height 32
type input "**"
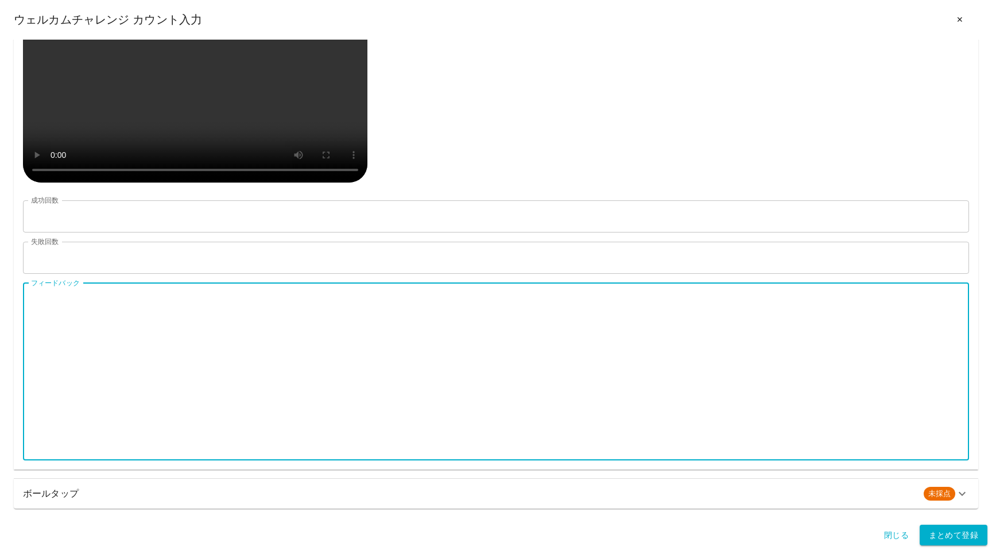
click at [79, 343] on textarea "フィードバック" at bounding box center [496, 371] width 930 height 158
click at [153, 320] on textarea "フィードバック" at bounding box center [496, 371] width 930 height 158
paste textarea "**********"
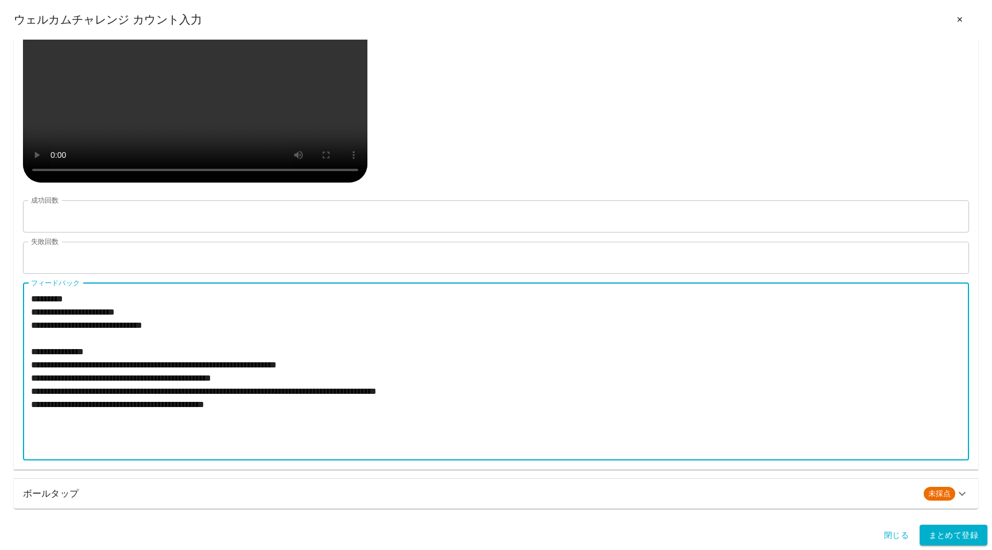
click at [73, 334] on textarea "**********" at bounding box center [496, 371] width 930 height 158
type textarea "**********"
click at [78, 492] on h6 "ボールタップ" at bounding box center [469, 494] width 892 height 16
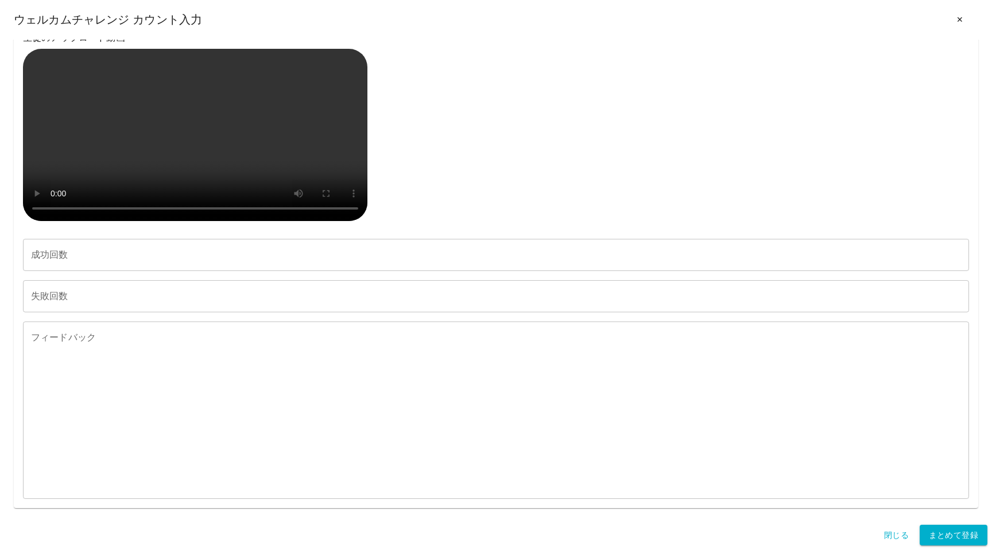
scroll to position [1829, 0]
click at [73, 271] on input "成功回数" at bounding box center [496, 255] width 946 height 32
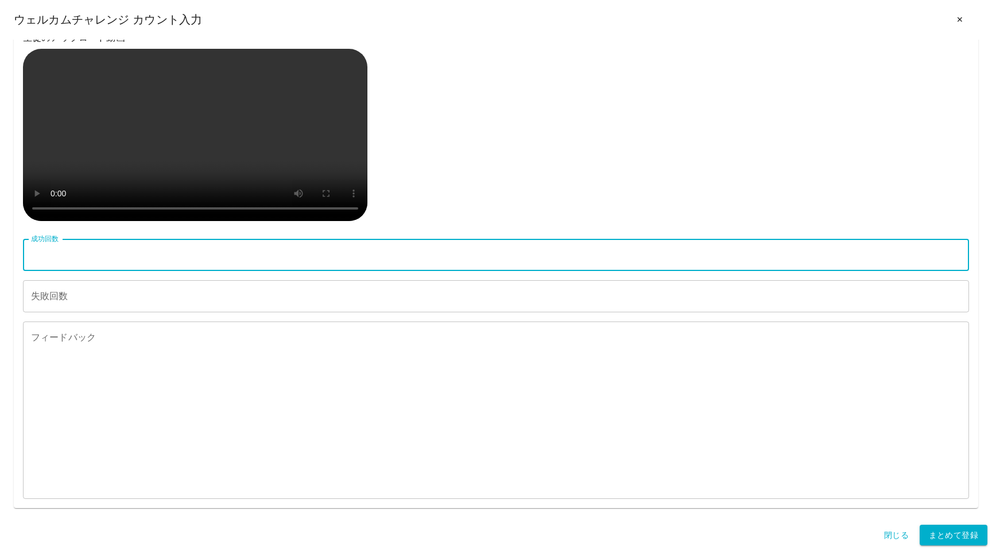
type input "**"
click at [83, 312] on input "失敗回数" at bounding box center [496, 296] width 946 height 32
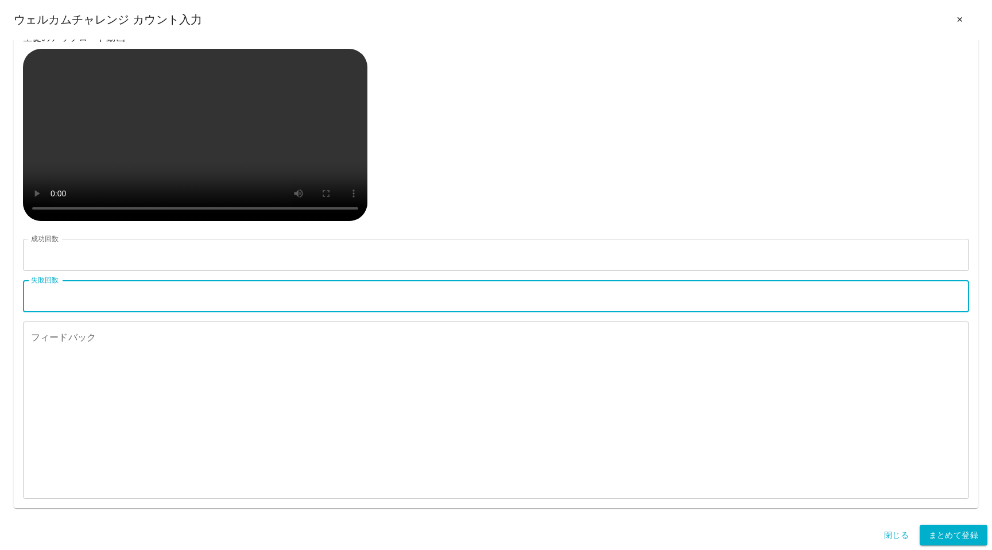
type input "*"
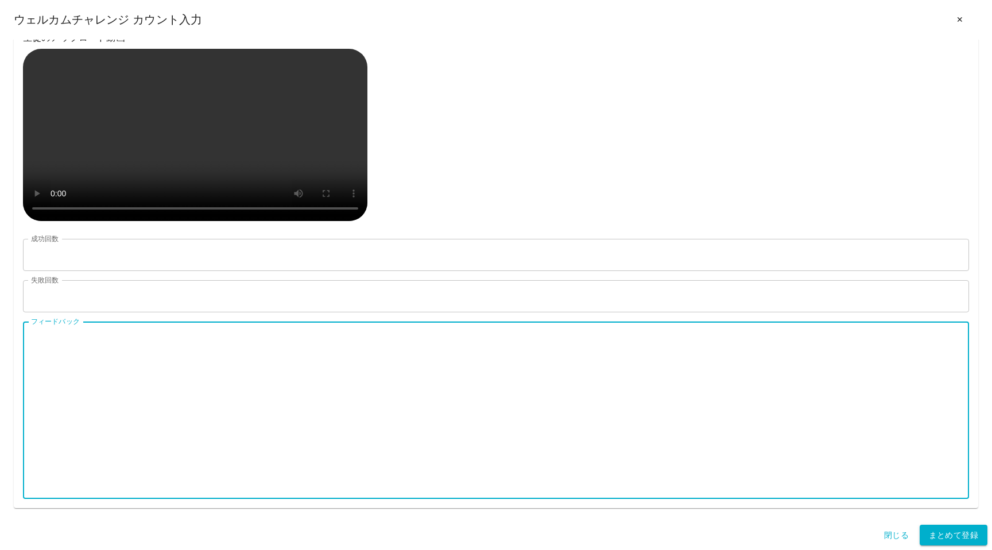
click at [72, 433] on textarea "フィードバック" at bounding box center [496, 410] width 930 height 158
click at [106, 460] on textarea "フィードバック" at bounding box center [496, 410] width 930 height 158
paste textarea "**********"
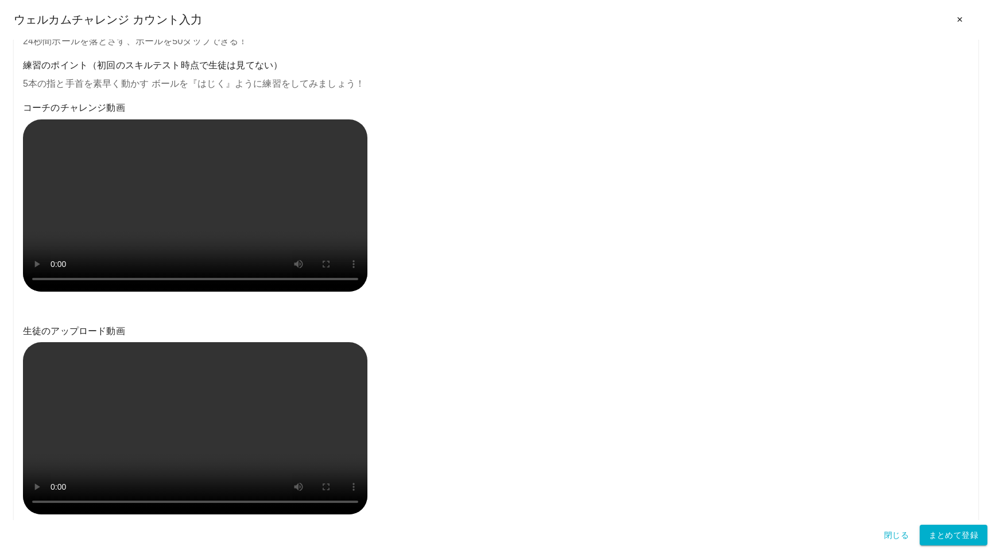
scroll to position [980, 0]
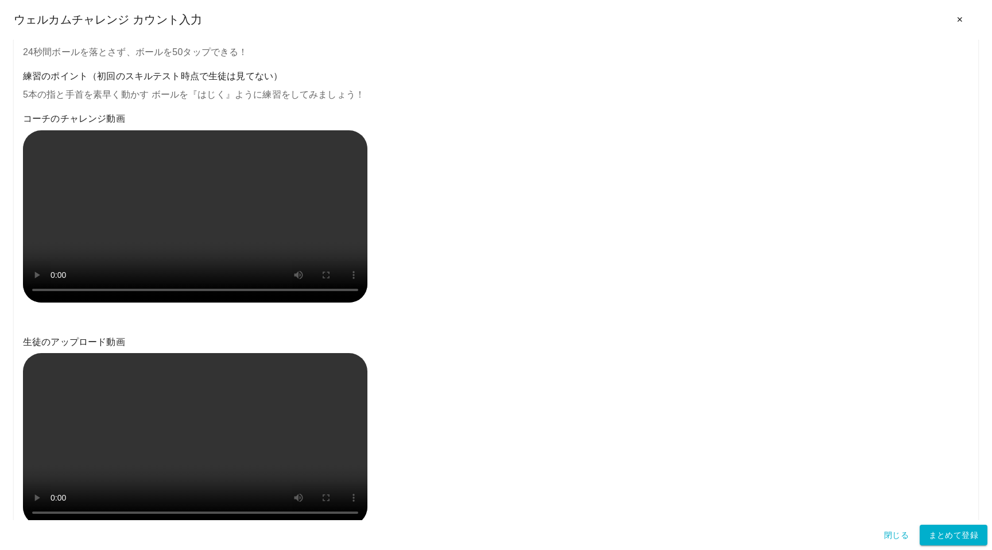
type textarea "**********"
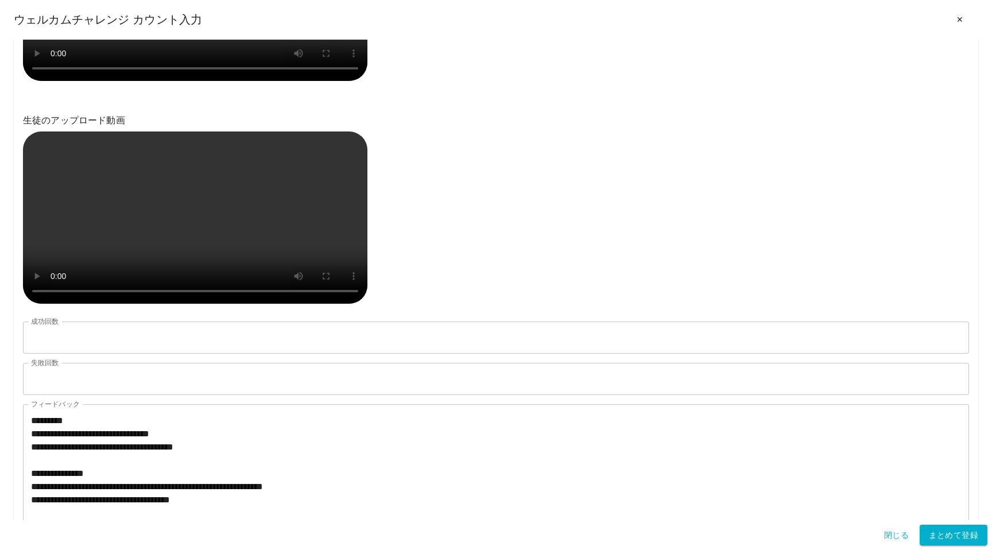
scroll to position [1349, 0]
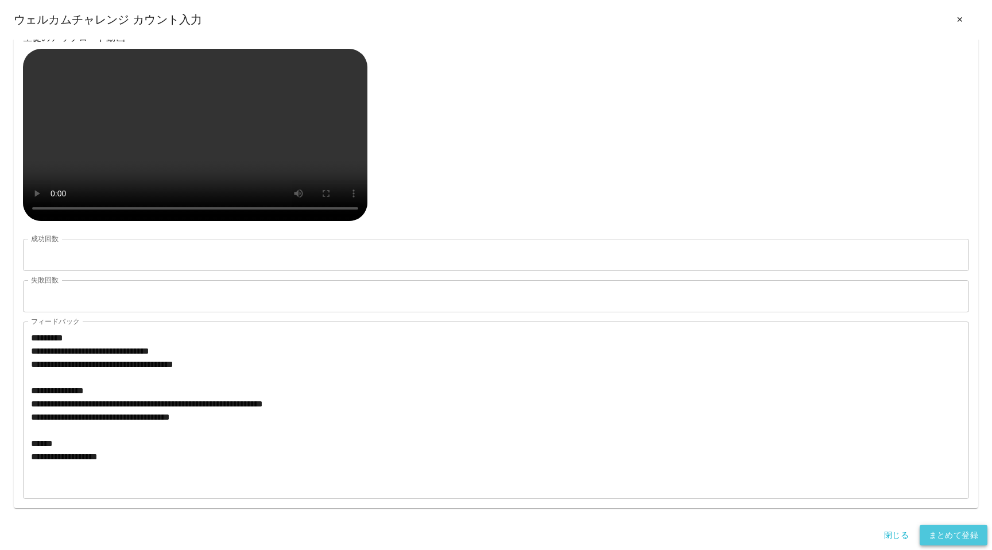
click at [934, 539] on button "まとめて登録" at bounding box center [954, 535] width 68 height 21
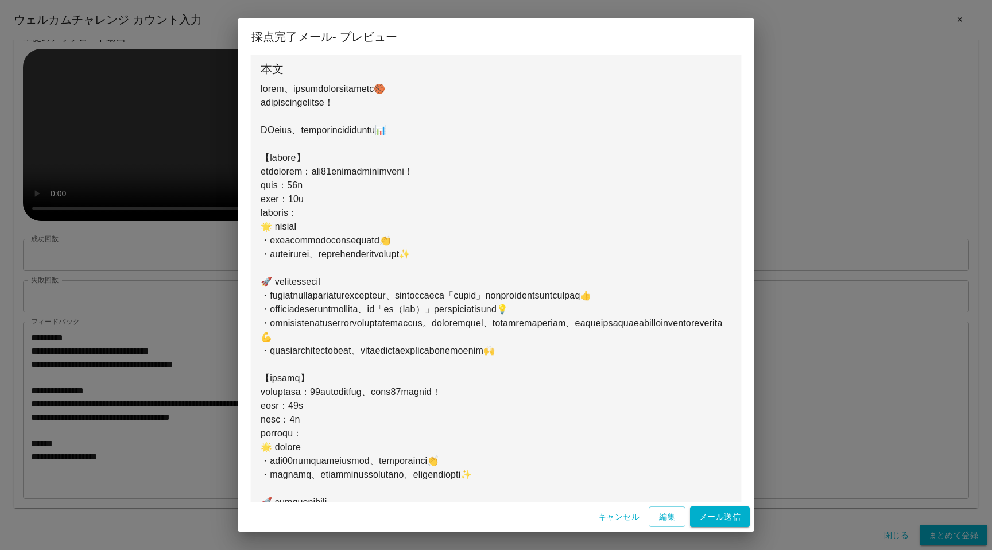
scroll to position [202, 0]
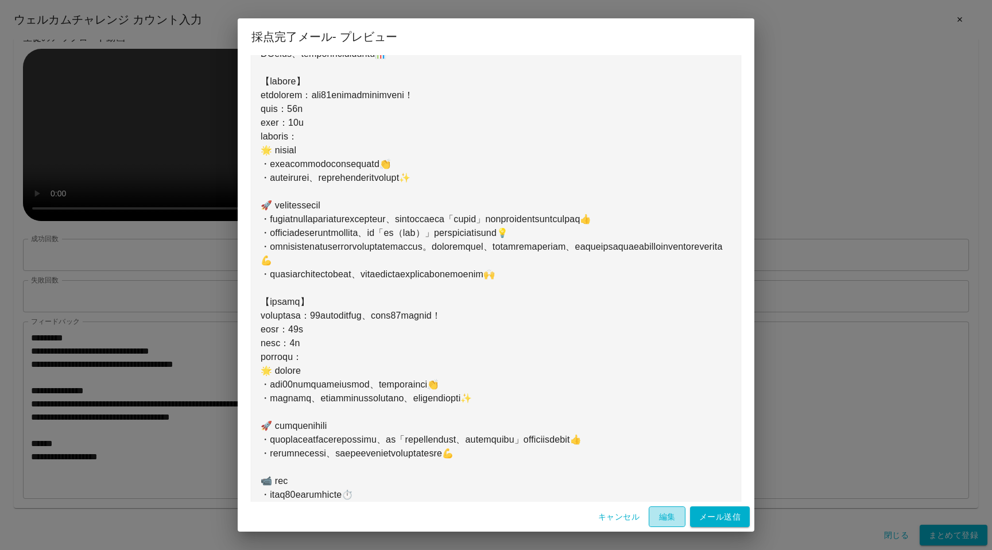
click at [660, 522] on button "編集" at bounding box center [667, 516] width 37 height 21
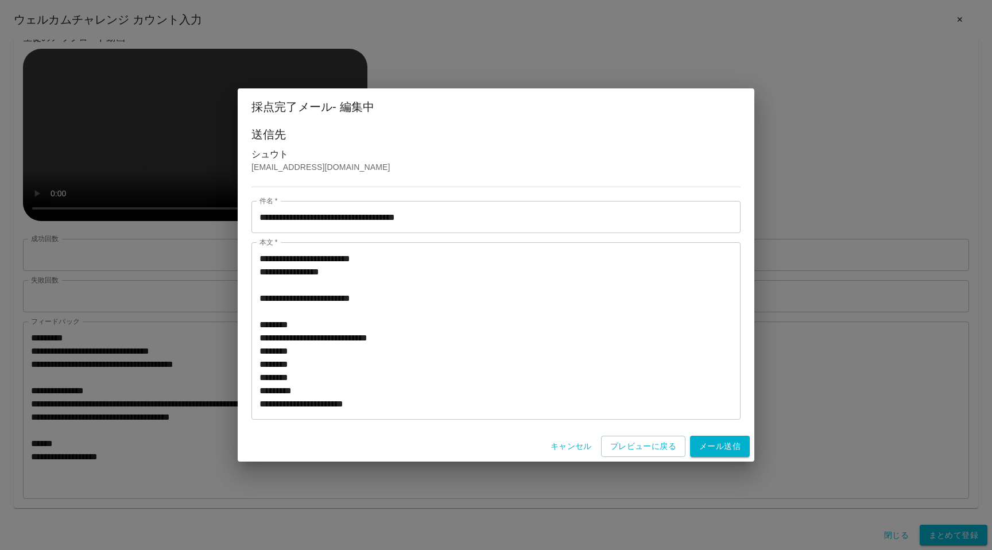
click at [345, 344] on textarea "本文   *" at bounding box center [496, 331] width 473 height 158
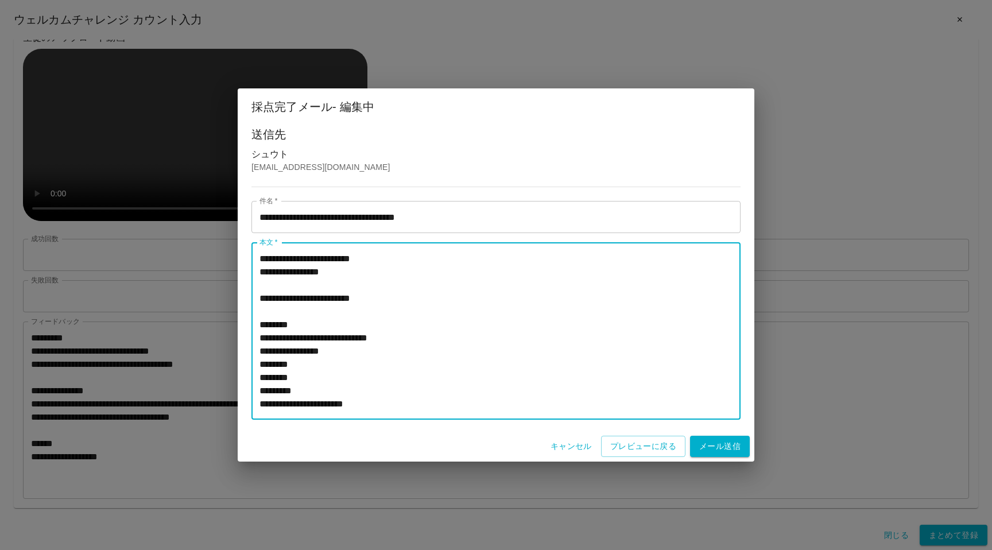
click at [357, 358] on textarea "本文   *" at bounding box center [496, 331] width 473 height 158
type textarea "**********"
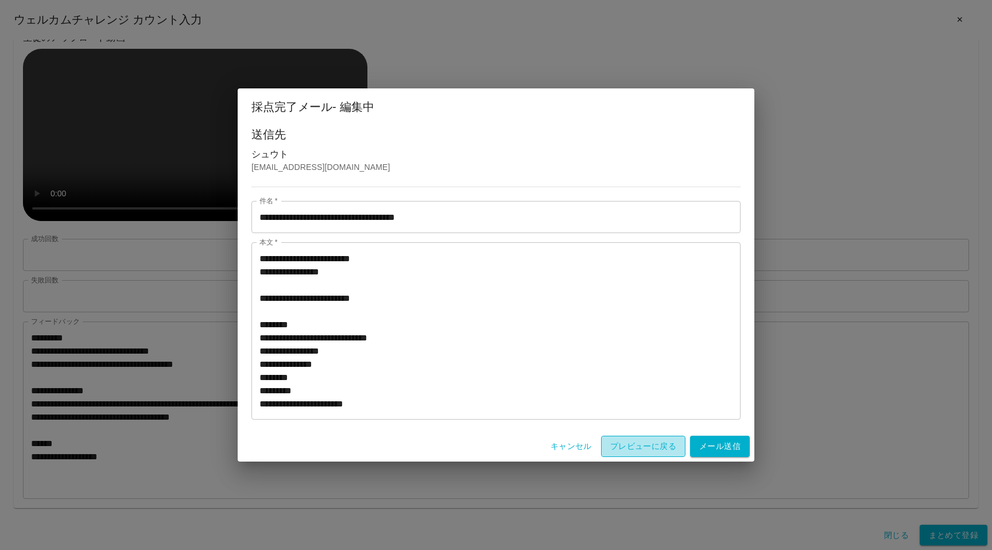
click at [631, 442] on button "プレビューに戻る" at bounding box center [643, 446] width 84 height 21
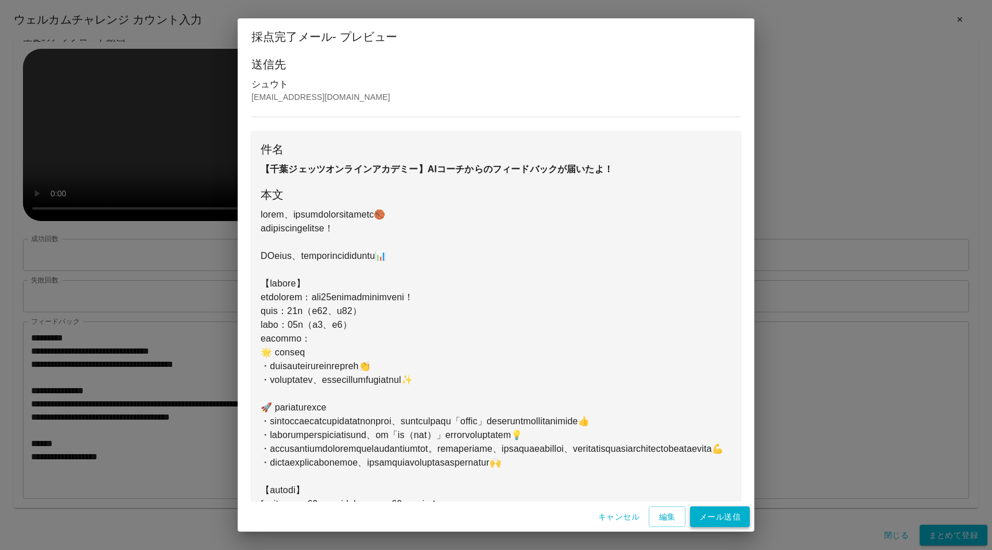
click at [711, 518] on button "メール送信" at bounding box center [720, 516] width 60 height 21
